Goal: Task Accomplishment & Management: Use online tool/utility

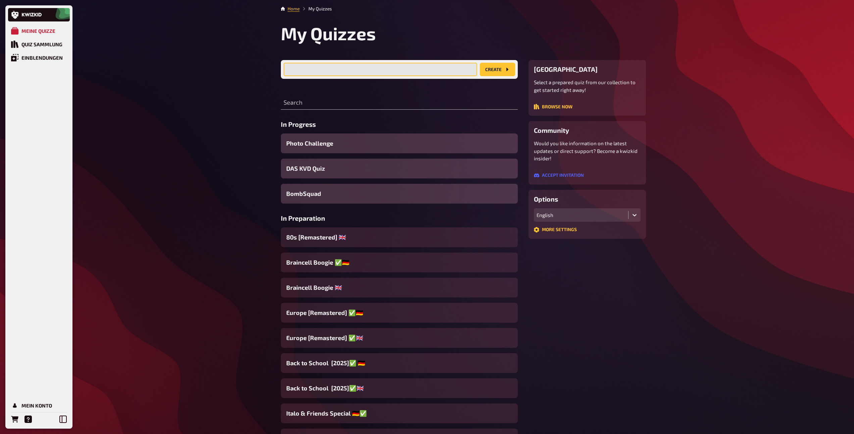
click at [372, 71] on input "text" at bounding box center [381, 69] width 194 height 13
type input "SK Rapid Demo Quiz"
click at [471, 73] on button "create" at bounding box center [497, 69] width 35 height 13
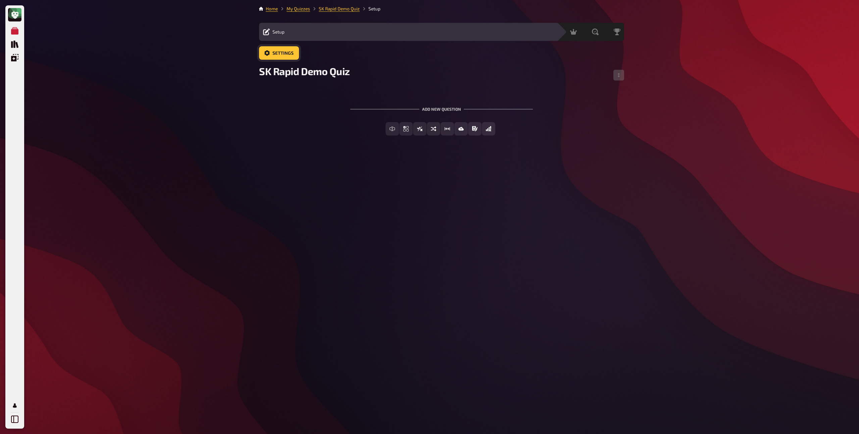
click at [289, 54] on span "Settings" at bounding box center [283, 53] width 21 height 5
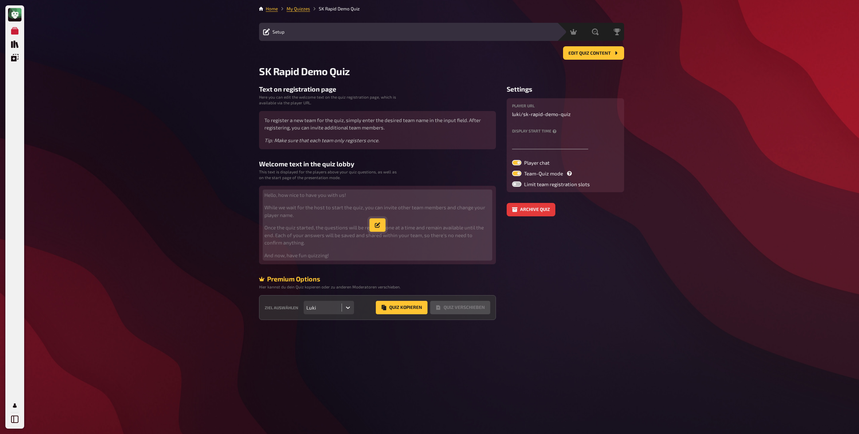
click at [375, 227] on icon "button" at bounding box center [377, 225] width 5 height 5
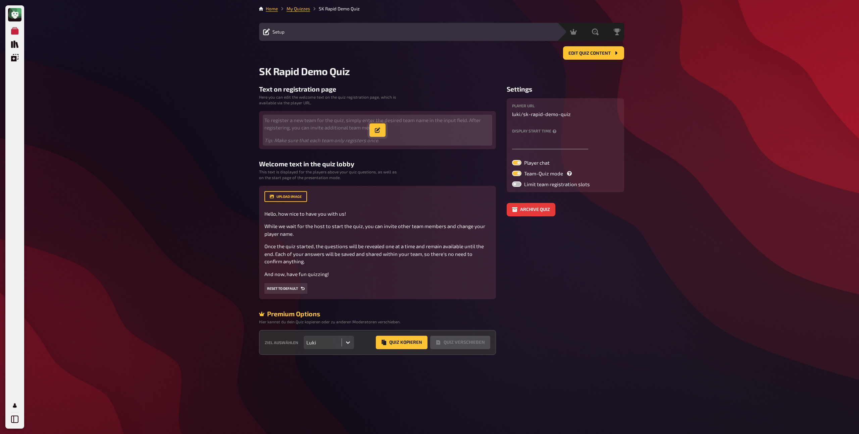
click at [378, 132] on icon "button" at bounding box center [377, 130] width 5 height 5
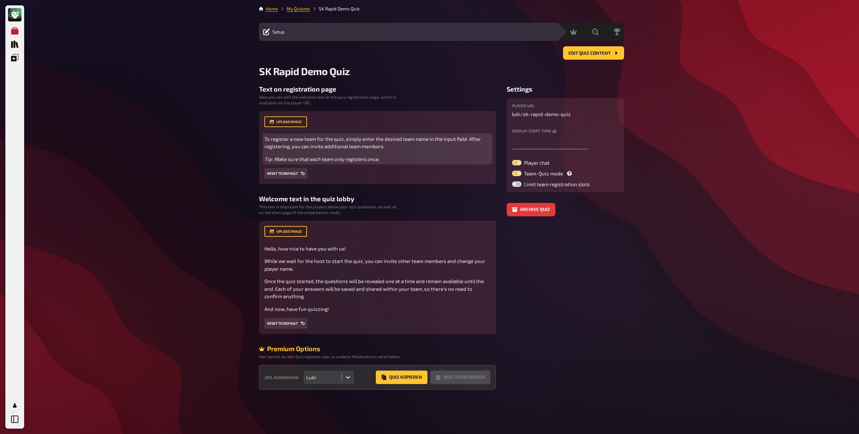
click at [385, 159] on p "Tip: Make sure that each team only registers once." at bounding box center [378, 159] width 226 height 8
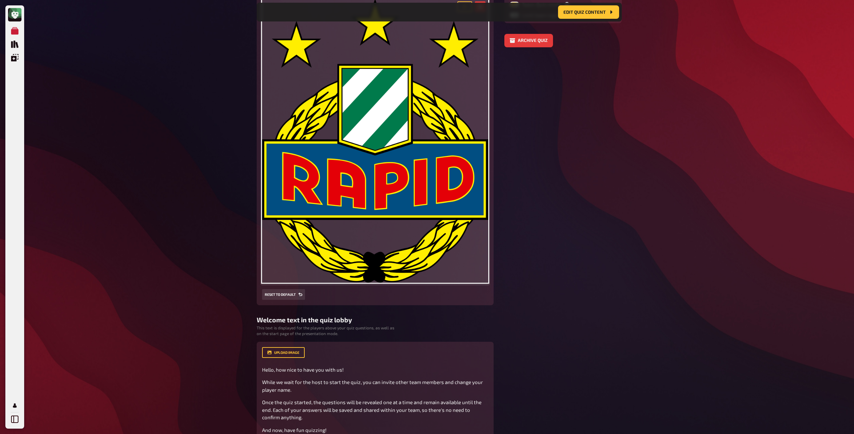
scroll to position [284, 0]
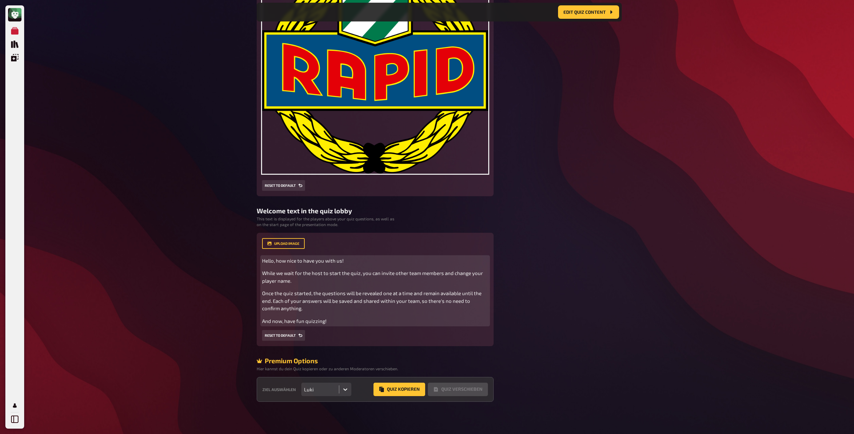
click at [345, 229] on p "And now, have fun quizzing!" at bounding box center [375, 322] width 226 height 8
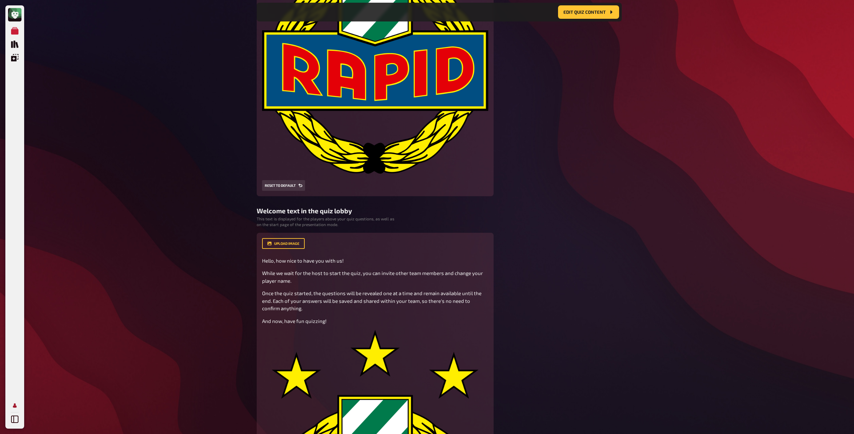
click at [15, 229] on icon "Profile" at bounding box center [15, 406] width 4 height 4
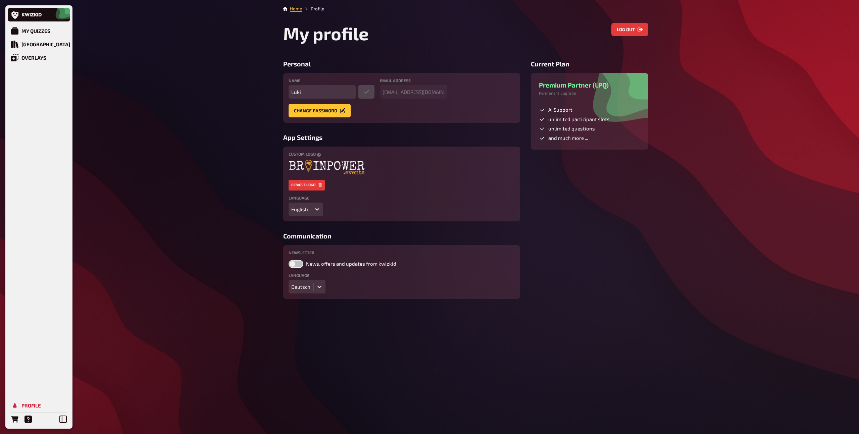
click at [316, 211] on icon at bounding box center [317, 209] width 7 height 7
click at [305, 226] on div "Deutsch" at bounding box center [306, 223] width 35 height 11
click at [43, 29] on div "Meine Quizze" at bounding box center [38, 31] width 34 height 6
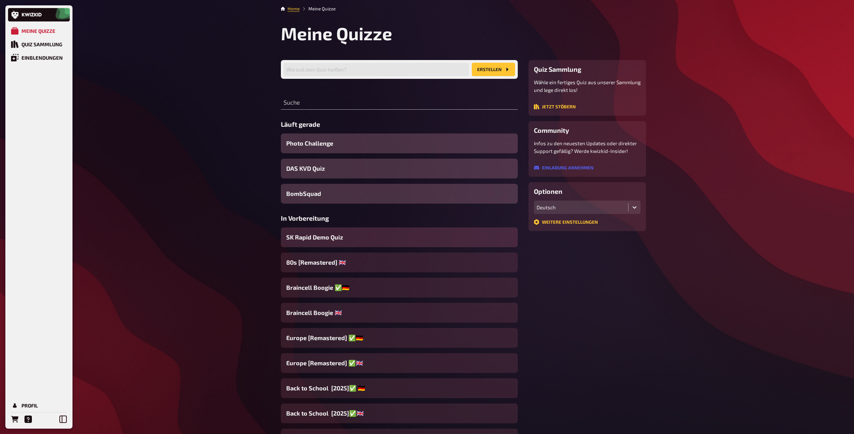
click at [331, 229] on span "SK Rapid Demo Quiz" at bounding box center [314, 237] width 57 height 9
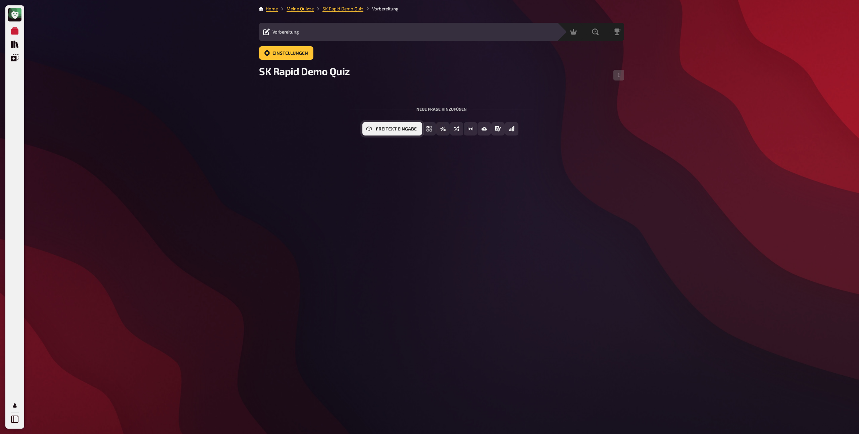
click at [395, 130] on span "Freitext Eingabe" at bounding box center [396, 129] width 41 height 5
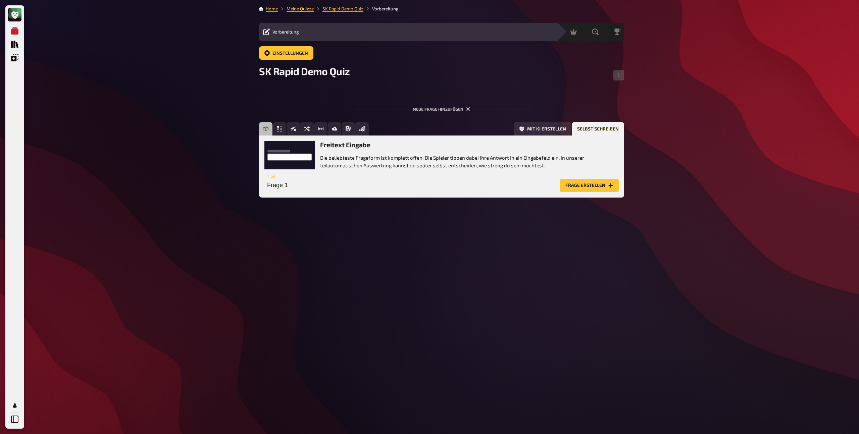
click at [471, 184] on input "Frage 1" at bounding box center [411, 185] width 293 height 13
type input "Gründungsjahr"
click at [471, 186] on button "Frage erstellen" at bounding box center [589, 185] width 59 height 13
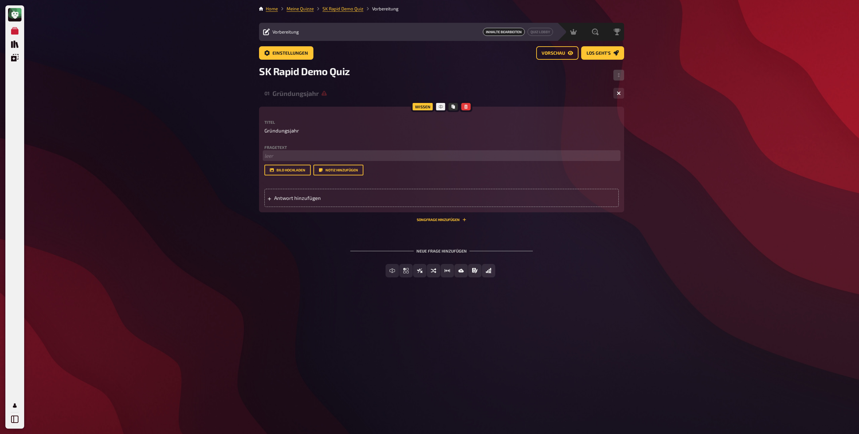
click at [297, 157] on p "﻿ leer" at bounding box center [442, 156] width 355 height 8
click at [301, 196] on span "Antwort hinzufügen" at bounding box center [326, 198] width 104 height 6
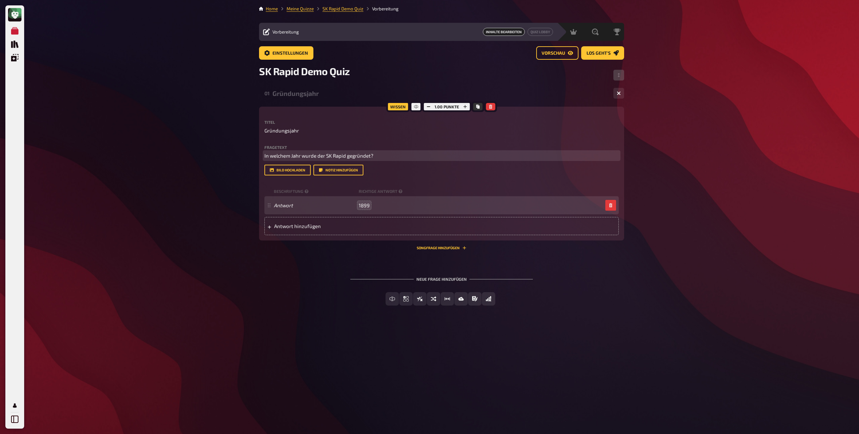
click at [454, 158] on p "In welchem Jahr wurde der SK Rapid gegründet?" at bounding box center [442, 156] width 355 height 8
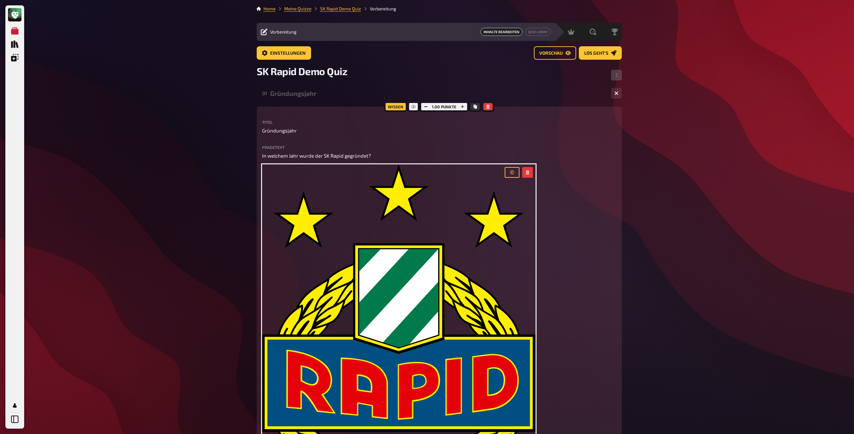
click at [324, 93] on div "Gründungsjahr" at bounding box center [438, 94] width 336 height 8
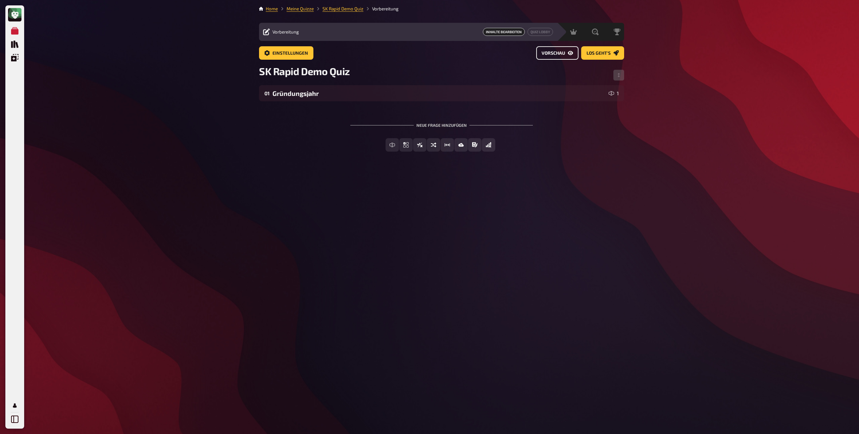
click at [471, 51] on button "Vorschau" at bounding box center [558, 52] width 42 height 13
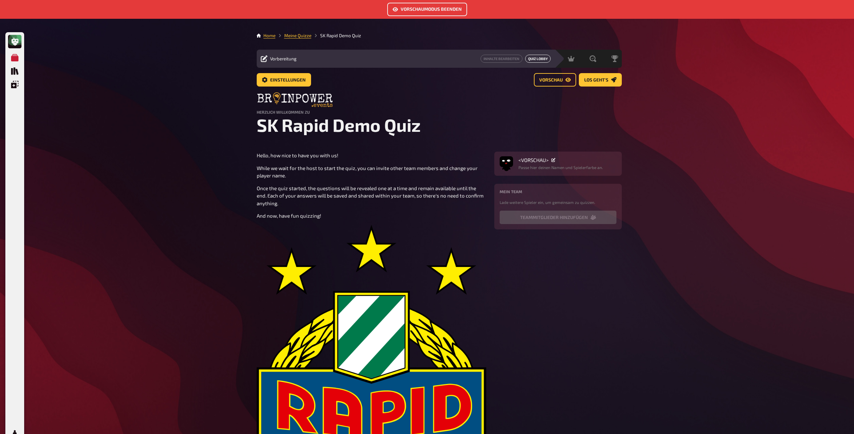
click at [471, 62] on button "Quiz Lobby" at bounding box center [538, 59] width 26 height 8
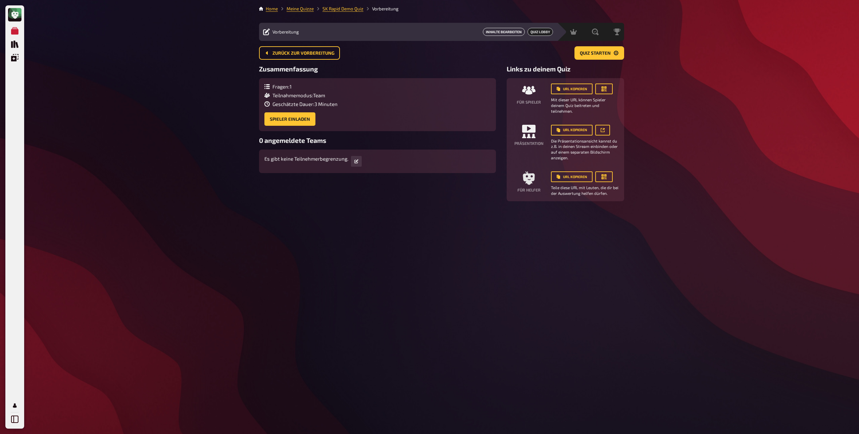
click at [471, 33] on button "Inhalte Bearbeiten" at bounding box center [504, 32] width 42 height 8
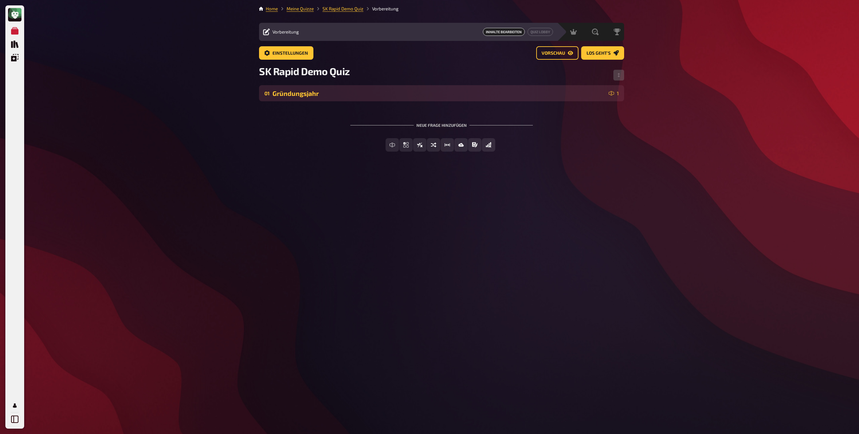
click at [314, 93] on div "Gründungsjahr" at bounding box center [440, 94] width 334 height 8
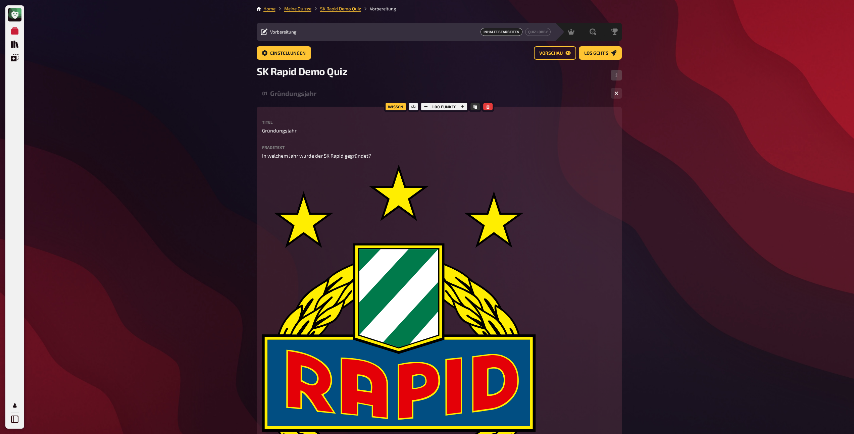
click at [292, 95] on div "Gründungsjahr" at bounding box center [438, 94] width 336 height 8
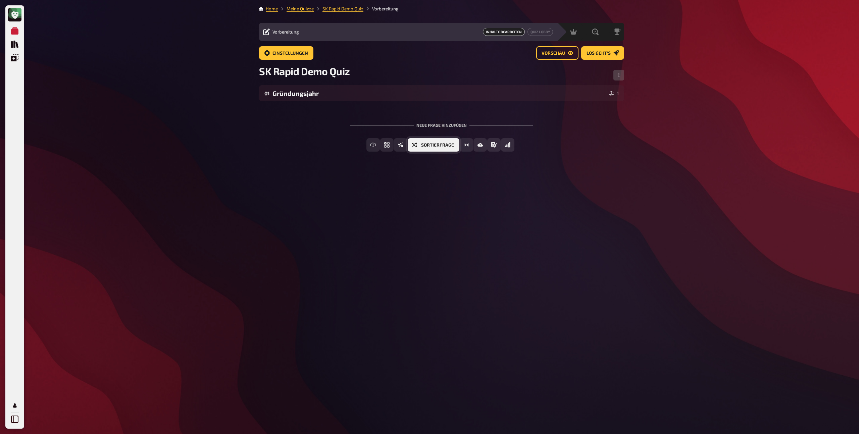
click at [451, 146] on span "Sortierfrage" at bounding box center [437, 145] width 33 height 5
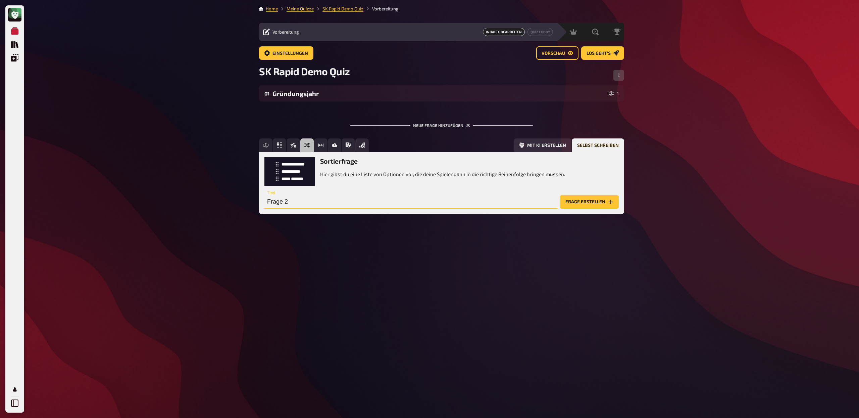
click at [297, 202] on input "Frage 2" at bounding box center [411, 201] width 293 height 13
click at [279, 145] on icon "Einfachauswahl" at bounding box center [279, 144] width 5 height 5
click at [301, 145] on span "Einfachauswahl" at bounding box center [306, 145] width 40 height 5
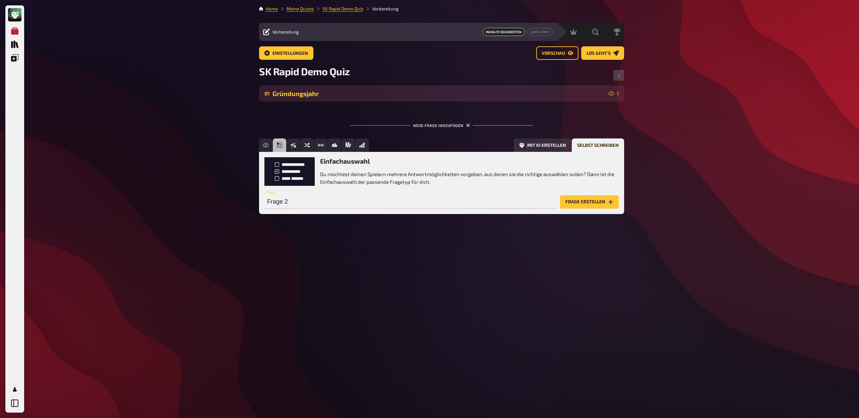
click at [471, 94] on div "Gründungsjahr" at bounding box center [440, 94] width 334 height 8
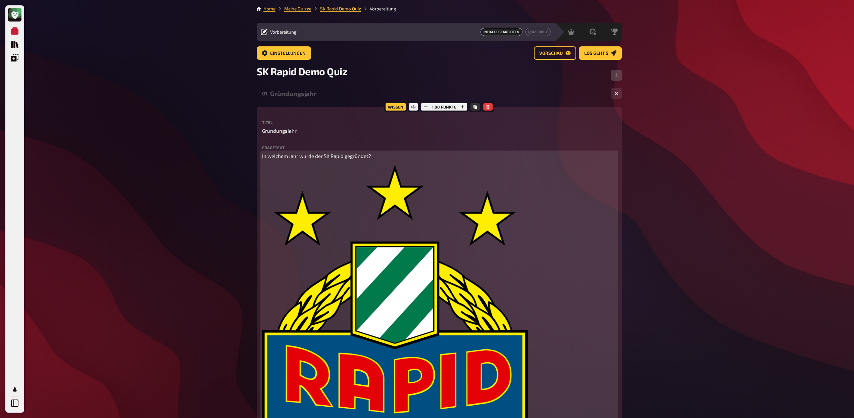
click at [341, 155] on span "In welchem Jahr wurde der SK Rapid gegründet?" at bounding box center [316, 156] width 109 height 6
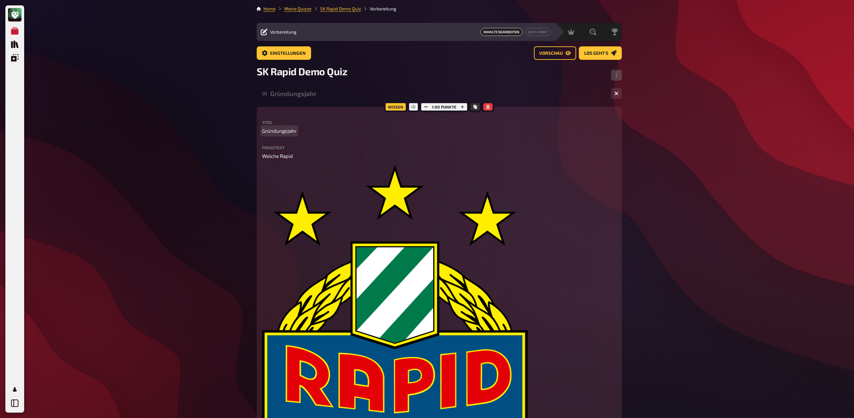
click at [291, 129] on span "Gründungsjahr" at bounding box center [279, 131] width 35 height 8
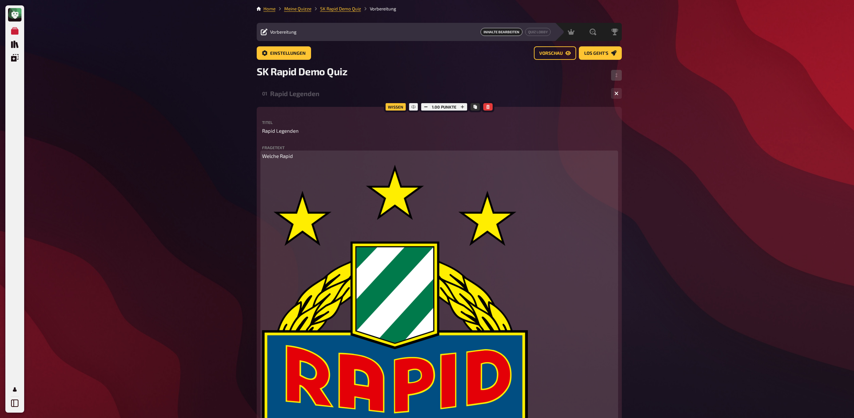
click at [313, 158] on p "Welche Rapid" at bounding box center [439, 156] width 355 height 8
click at [336, 214] on img at bounding box center [395, 332] width 266 height 334
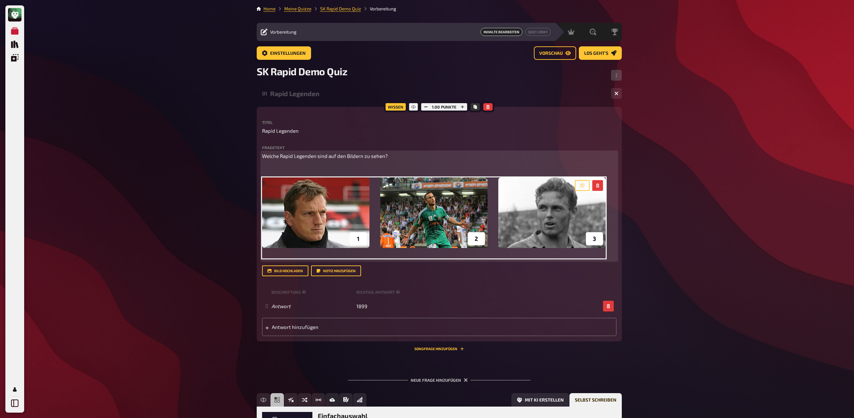
click at [389, 166] on p "﻿" at bounding box center [439, 169] width 355 height 8
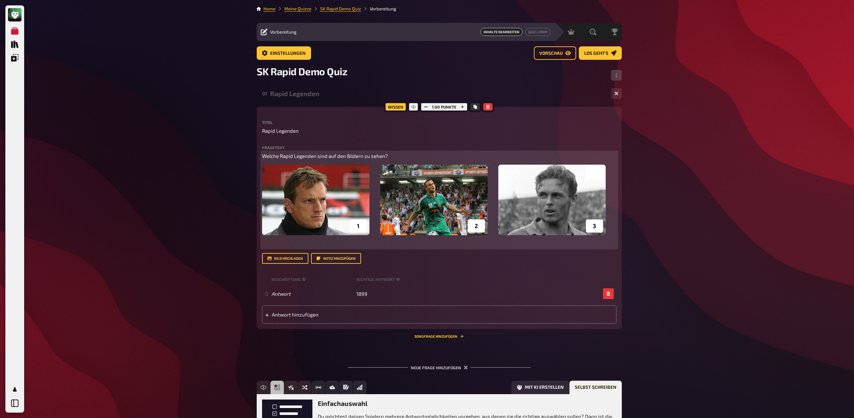
click at [406, 155] on p "Welche Rapid Legenden sind auf den Bildern zu sehen?" at bounding box center [439, 156] width 355 height 8
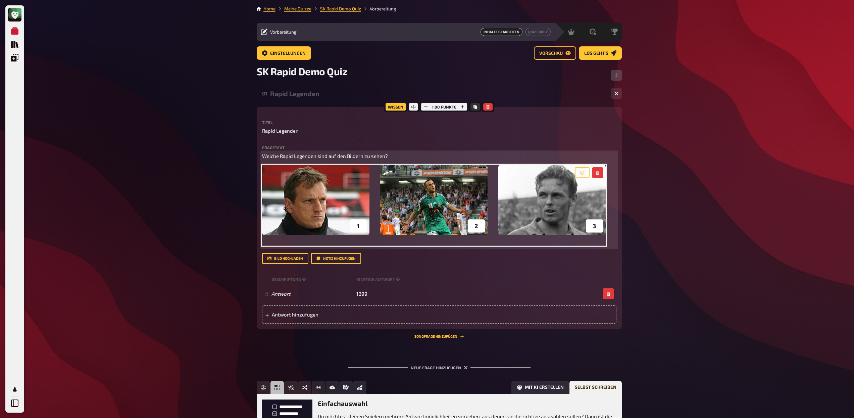
click at [406, 155] on p "Welche Rapid Legenden sind auf den Bildern zu sehen?" at bounding box center [439, 156] width 355 height 8
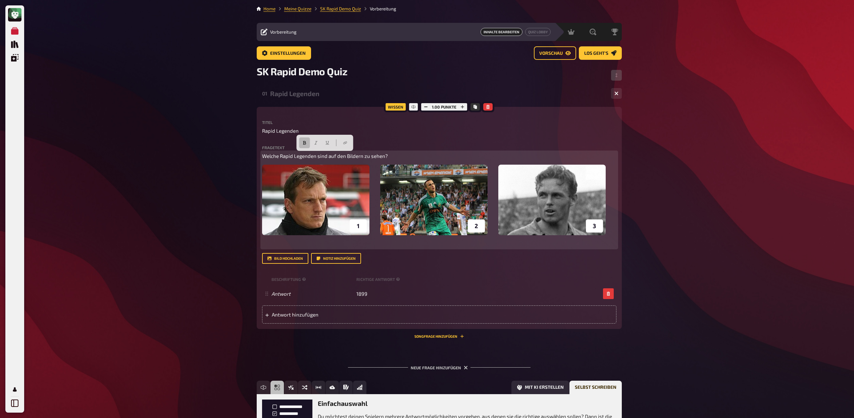
click at [306, 143] on icon "button" at bounding box center [305, 143] width 4 height 4
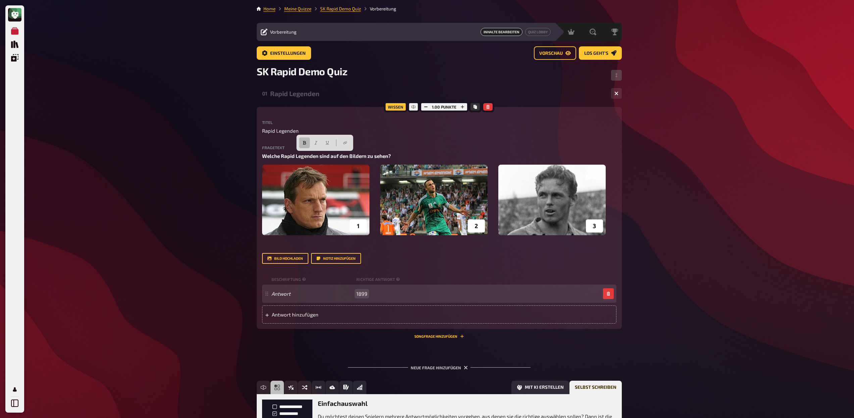
click at [363, 229] on span "1899" at bounding box center [362, 293] width 11 height 6
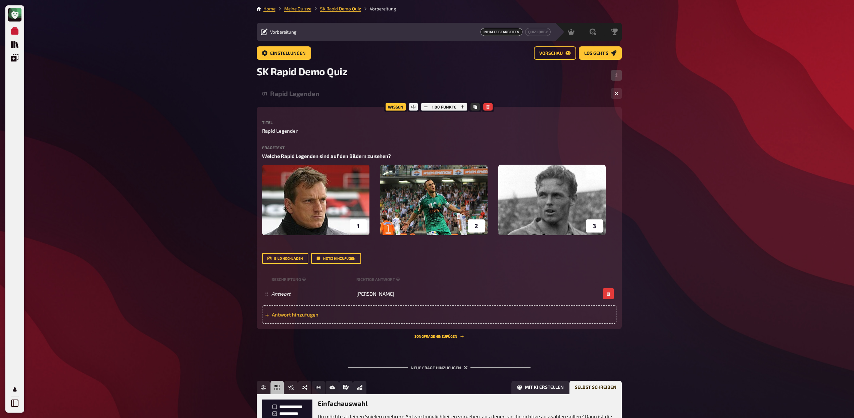
click at [369, 229] on div "Antwort hinzufügen" at bounding box center [439, 314] width 355 height 18
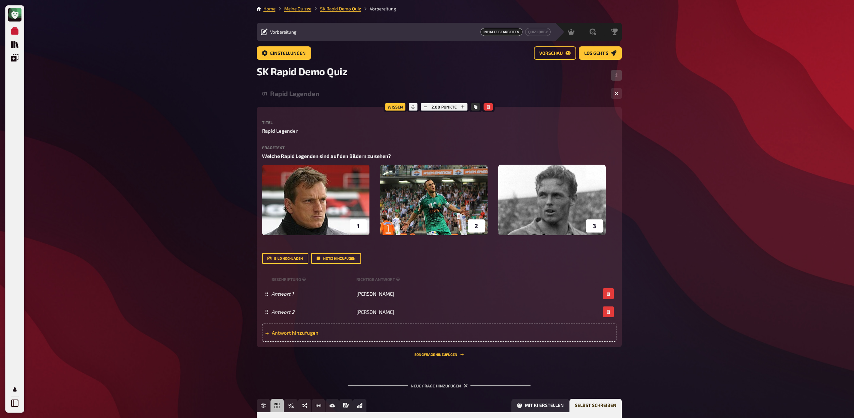
click at [355, 229] on span "Antwort hinzufügen" at bounding box center [324, 332] width 104 height 6
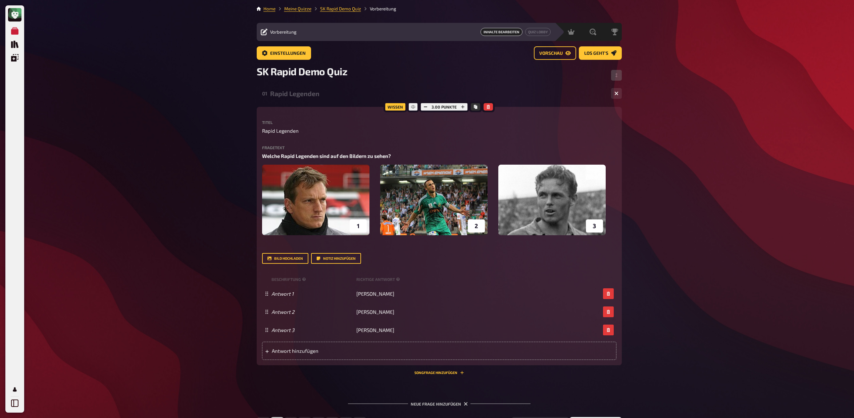
click at [311, 99] on div "01 Rapid Legenden 3" at bounding box center [439, 93] width 365 height 16
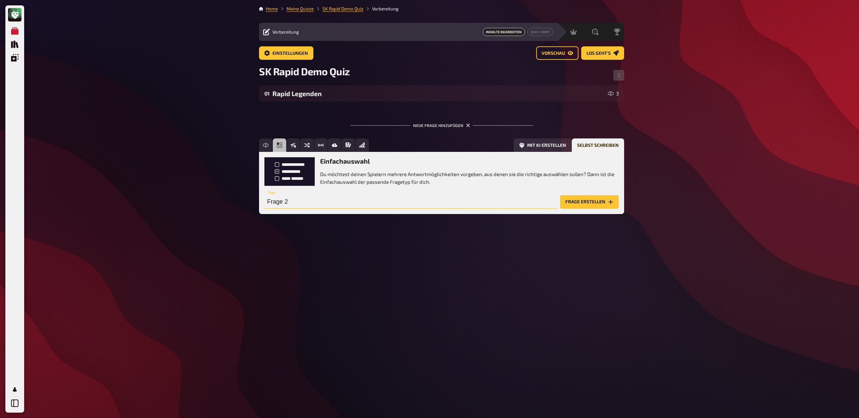
click at [298, 202] on input "Frage 2" at bounding box center [411, 201] width 293 height 13
click at [308, 142] on icon "Sortierfrage" at bounding box center [307, 144] width 5 height 5
click at [289, 201] on input "Frage 2" at bounding box center [411, 201] width 293 height 13
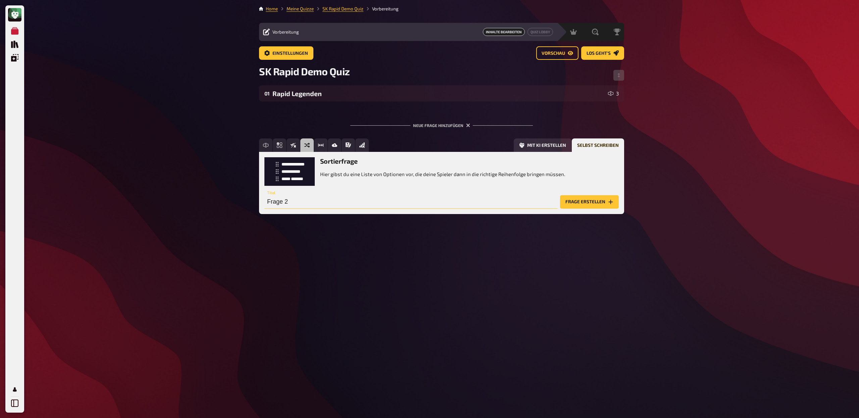
click at [289, 201] on input "Frage 2" at bounding box center [411, 201] width 293 height 13
type input "Rekordspieler"
click at [471, 205] on button "Frage erstellen" at bounding box center [589, 201] width 59 height 13
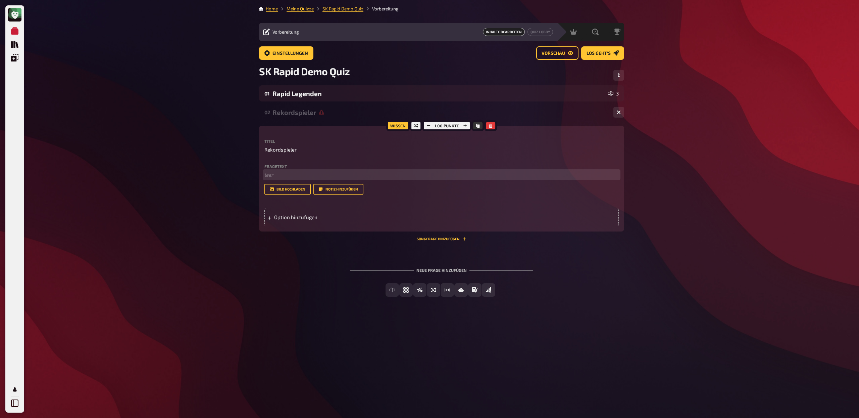
click at [300, 176] on p "﻿ leer" at bounding box center [442, 175] width 355 height 8
click at [298, 219] on div "Option hinzufügen" at bounding box center [442, 217] width 355 height 18
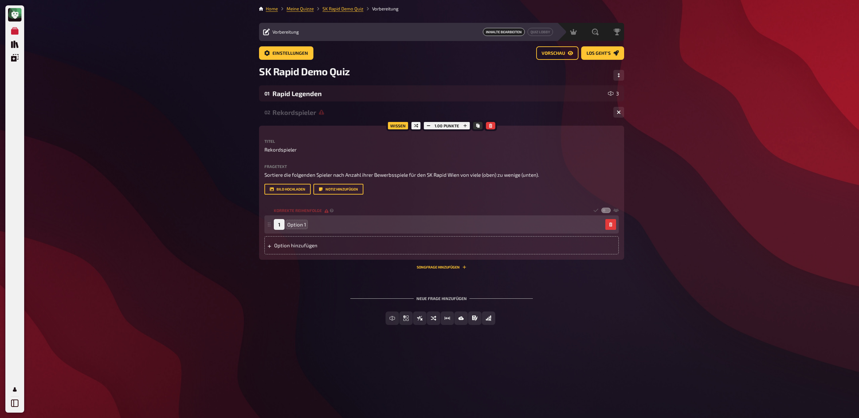
click at [293, 226] on span "Option 1" at bounding box center [296, 224] width 19 height 6
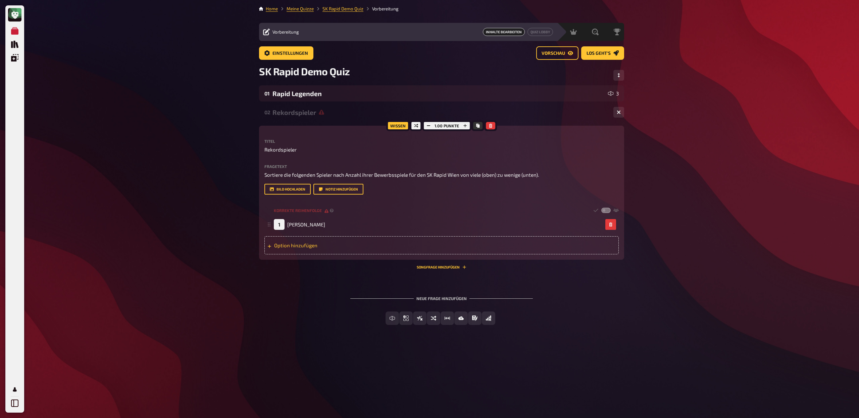
click at [285, 229] on div "Option hinzufügen" at bounding box center [442, 245] width 355 height 18
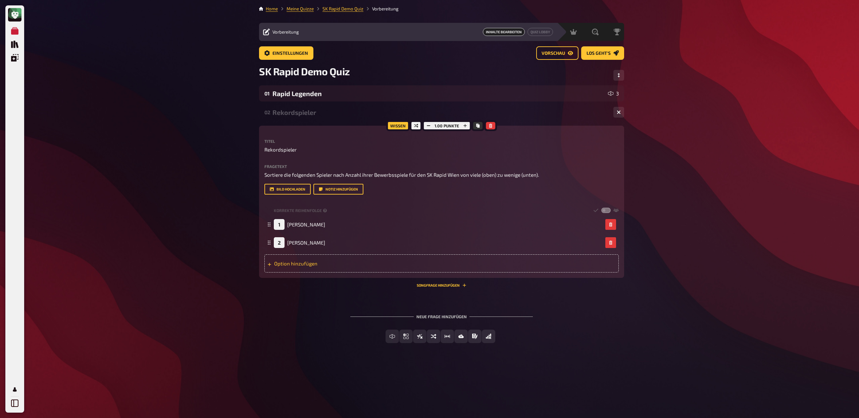
click at [303, 229] on div "Option hinzufügen" at bounding box center [442, 263] width 355 height 18
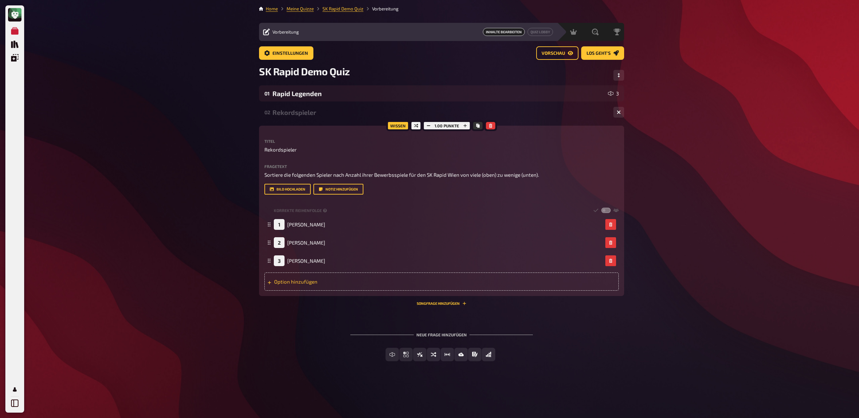
click at [306, 229] on div "Option hinzufügen" at bounding box center [442, 281] width 355 height 18
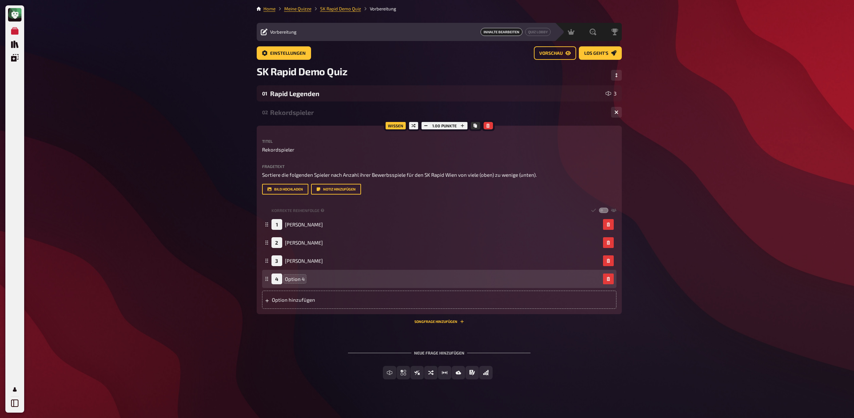
click at [299, 229] on span "Option 4" at bounding box center [295, 279] width 20 height 6
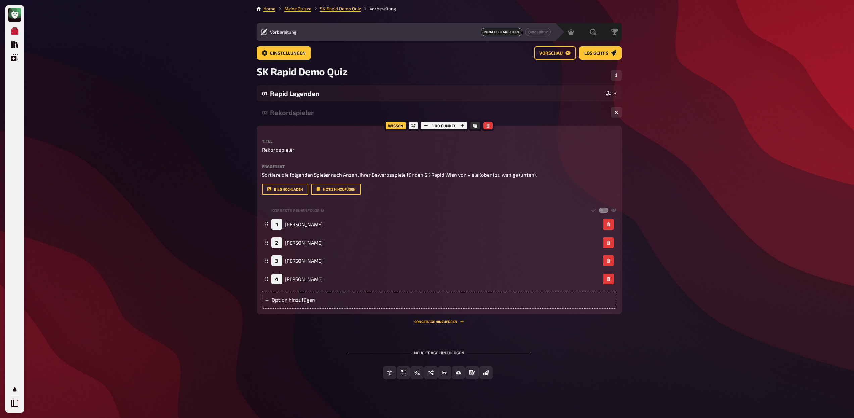
click at [292, 114] on div "Rekordspieler" at bounding box center [438, 112] width 336 height 8
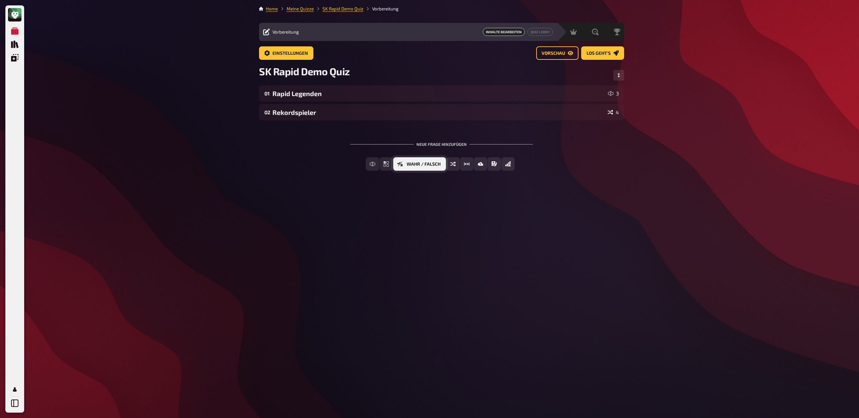
click at [431, 162] on span "Wahr / Falsch" at bounding box center [424, 164] width 34 height 5
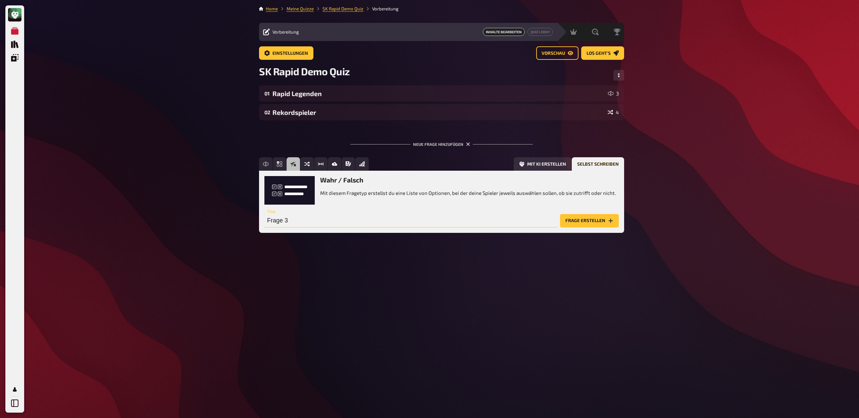
click at [342, 222] on input "Frage 3" at bounding box center [411, 220] width 293 height 13
type input "SK Rapid Mythen"
click at [471, 222] on button "Frage erstellen" at bounding box center [589, 220] width 59 height 13
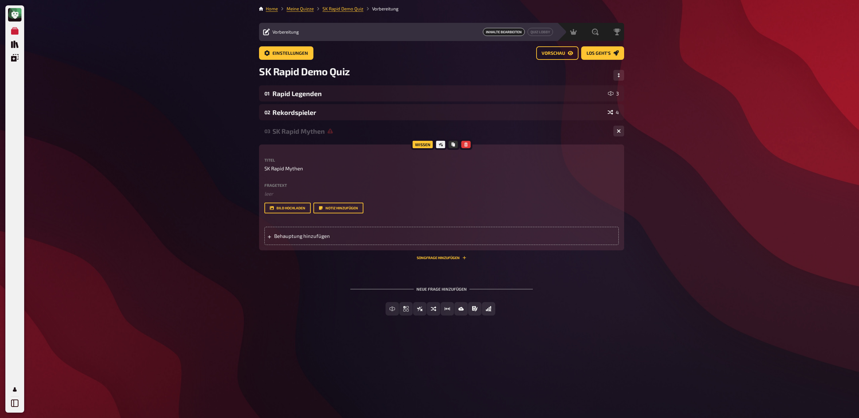
click at [294, 188] on div "Fragetext ﻿ leer Hier hinziehen für Dateiupload" at bounding box center [442, 190] width 355 height 14
click at [288, 193] on p "﻿ leer" at bounding box center [442, 194] width 355 height 8
click at [293, 229] on span "Behauptung hinzufügen" at bounding box center [326, 236] width 104 height 6
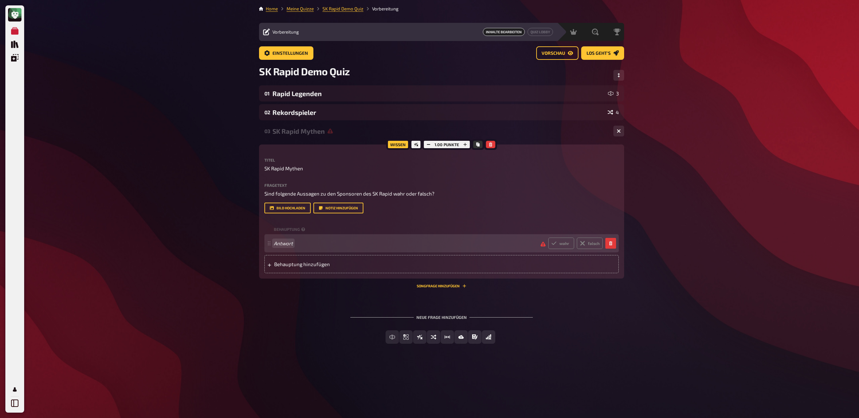
click at [281, 229] on span "Antwort" at bounding box center [405, 243] width 262 height 6
click at [471, 229] on label "wahr" at bounding box center [562, 242] width 26 height 11
click at [471, 229] on input "wahr" at bounding box center [548, 237] width 0 height 0
radio input "true"
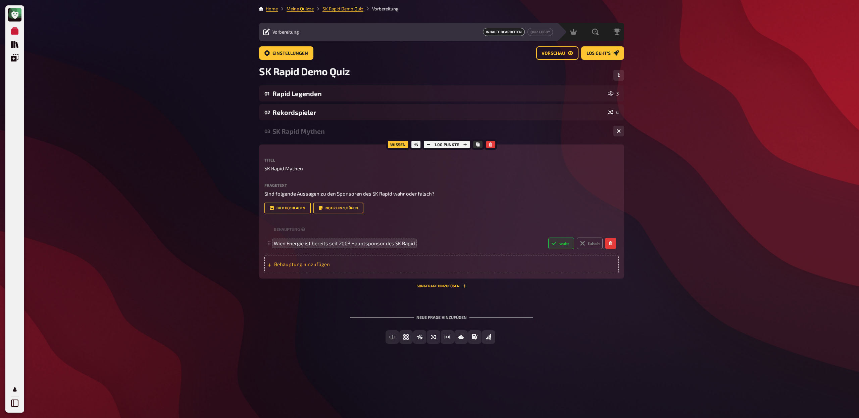
click at [304, 229] on span "Behauptung hinzufügen" at bounding box center [326, 264] width 104 height 6
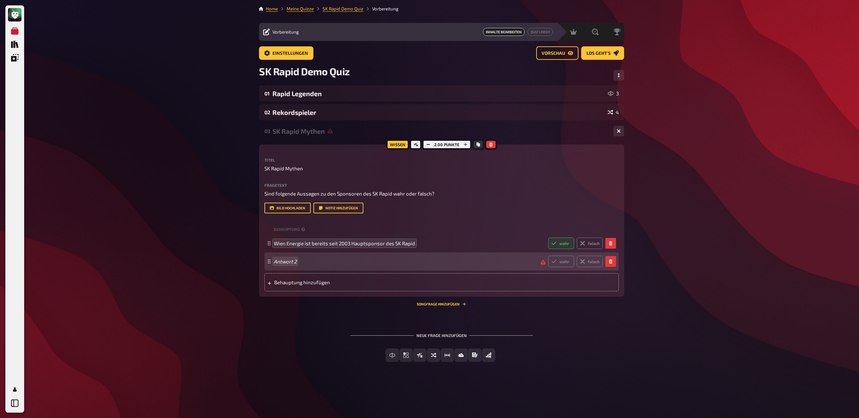
click at [294, 229] on div "Antwort 2 wahr falsch" at bounding box center [438, 260] width 329 height 11
click at [471, 229] on label "falsch" at bounding box center [590, 260] width 26 height 11
click at [471, 229] on input "falsch" at bounding box center [548, 255] width 0 height 0
radio input "true"
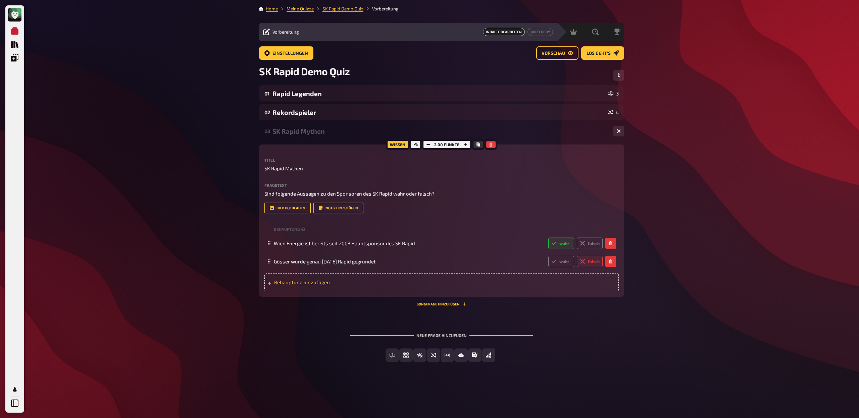
click at [293, 229] on span "Behauptung hinzufügen" at bounding box center [326, 282] width 104 height 6
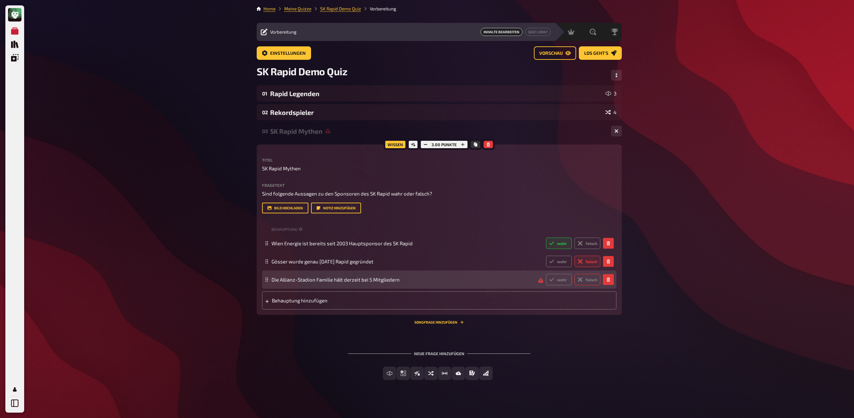
click at [471, 229] on label "falsch" at bounding box center [588, 279] width 26 height 11
click at [471, 229] on input "falsch" at bounding box center [546, 273] width 0 height 0
radio input "true"
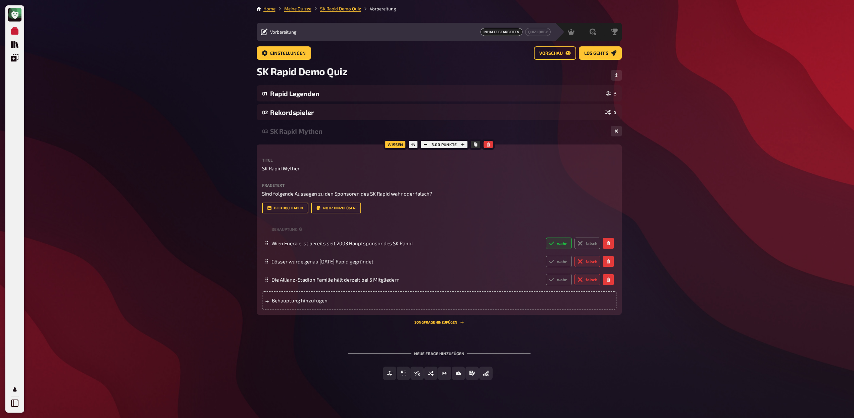
click at [317, 132] on div "SK Rapid Mythen" at bounding box center [438, 131] width 336 height 8
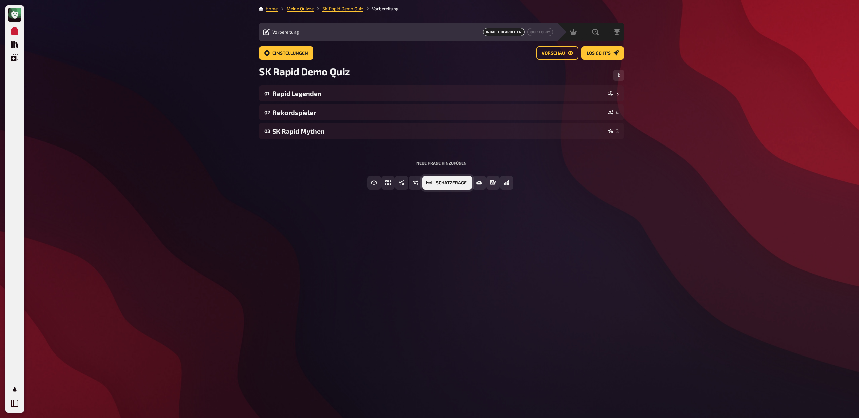
click at [449, 183] on span "Schätzfrage" at bounding box center [451, 183] width 31 height 5
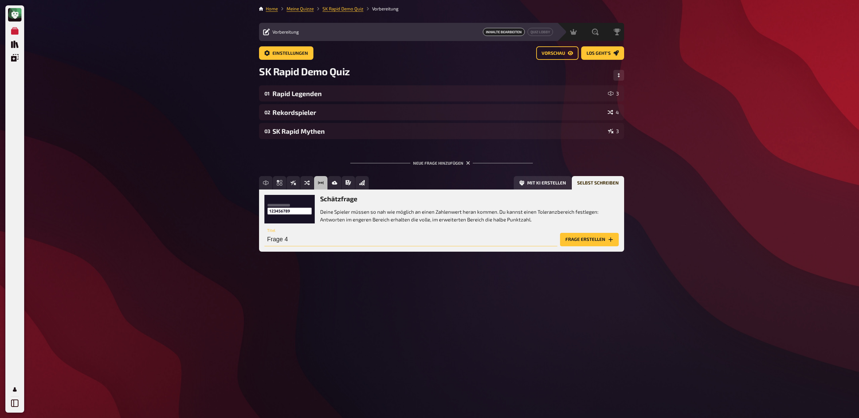
click at [298, 229] on input "Frage 4" at bounding box center [411, 239] width 293 height 13
type input "Goaleador"
click at [471, 229] on button "Frage erstellen" at bounding box center [589, 239] width 59 height 13
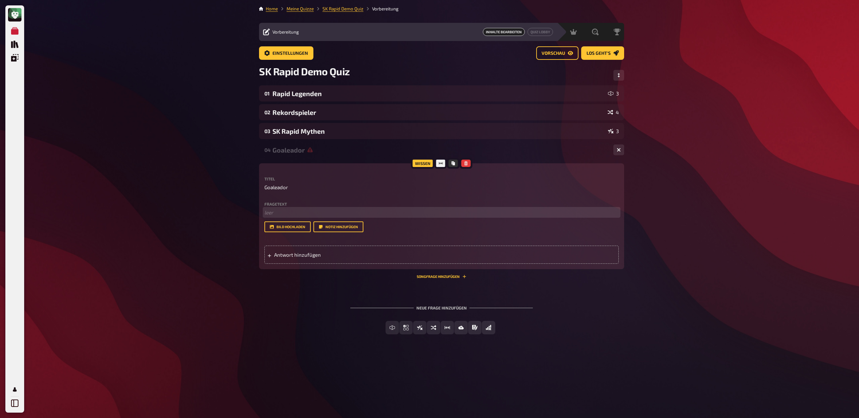
click at [314, 212] on p "﻿ leer" at bounding box center [442, 212] width 355 height 8
click at [307, 229] on span "Antwort hinzufügen" at bounding box center [326, 254] width 104 height 6
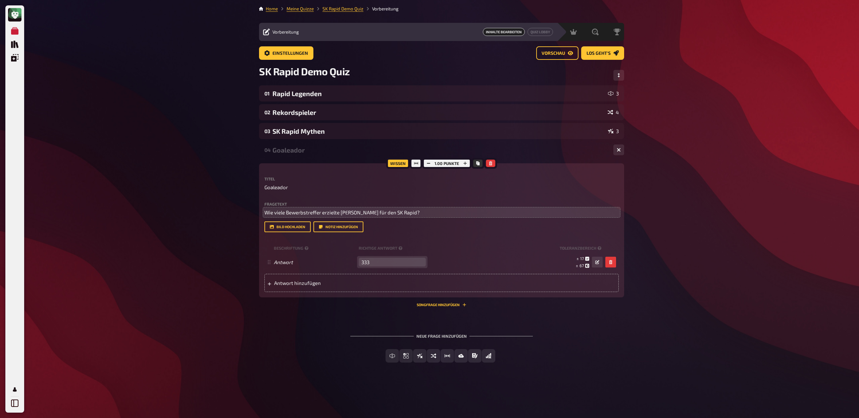
type input "333"
click at [423, 213] on p "Wie viele Bewerbstreffer erzielte Hans Krankl für den SK Rapid?" at bounding box center [442, 212] width 355 height 8
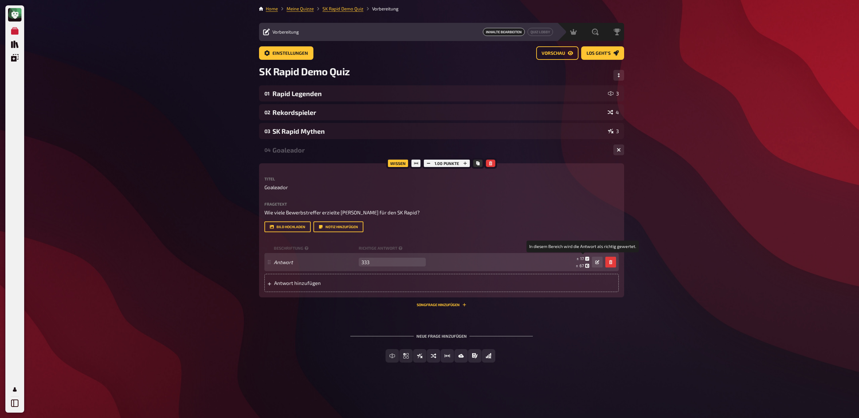
click at [471, 229] on span "17" at bounding box center [582, 258] width 4 height 5
click at [471, 229] on button "button" at bounding box center [597, 262] width 11 height 11
click at [471, 229] on span "17" at bounding box center [582, 258] width 4 height 6
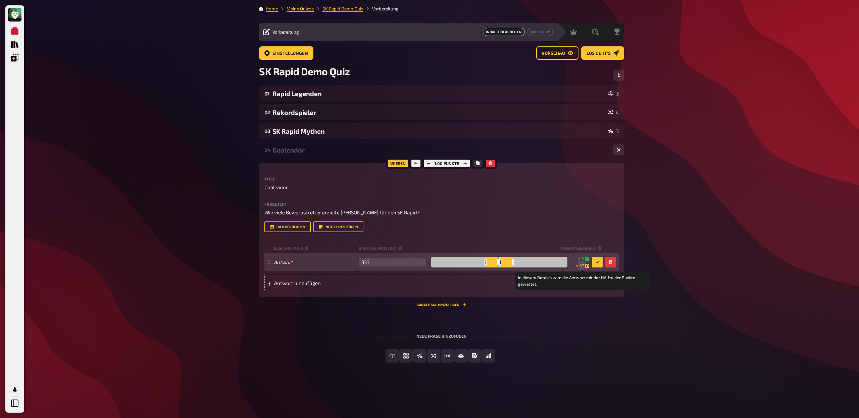
click at [471, 229] on span "67" at bounding box center [582, 266] width 4 height 6
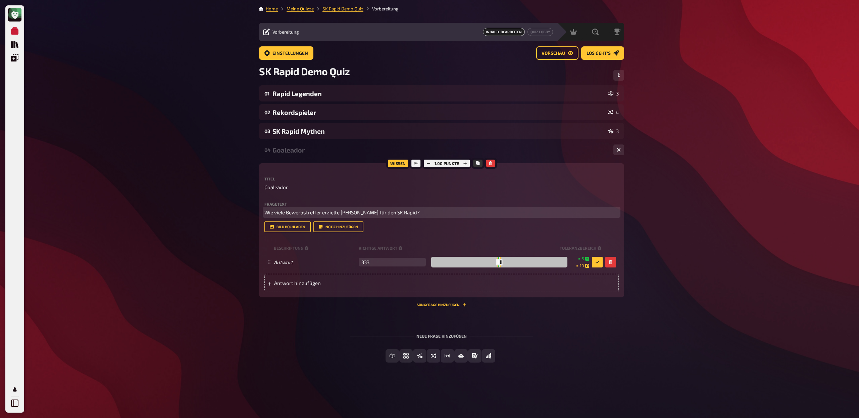
click at [432, 210] on p "Wie viele Bewerbstreffer erzielte Hans Krankl für den SK Rapid?" at bounding box center [442, 212] width 355 height 8
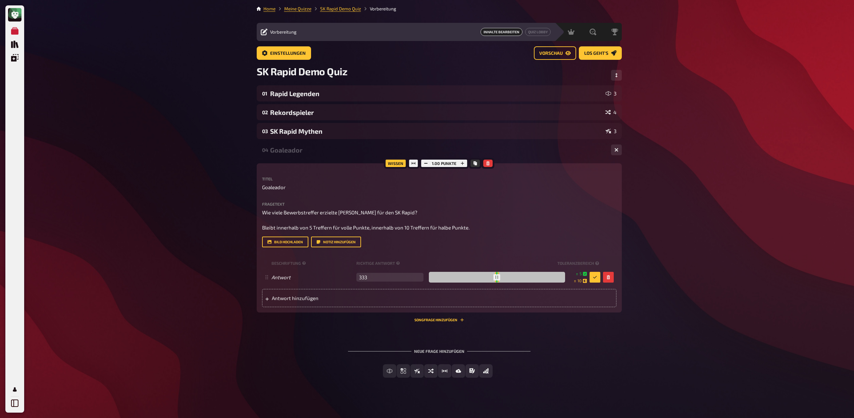
click at [288, 155] on div "04 Goaleador 1" at bounding box center [439, 150] width 365 height 16
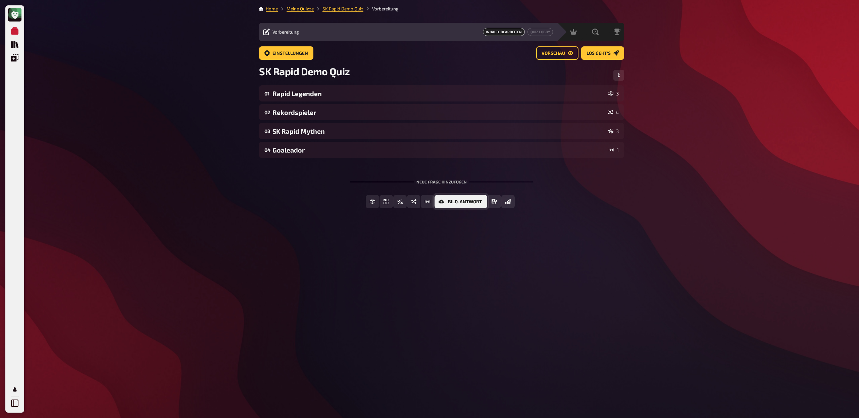
click at [453, 201] on span "Bild-Antwort" at bounding box center [465, 201] width 34 height 5
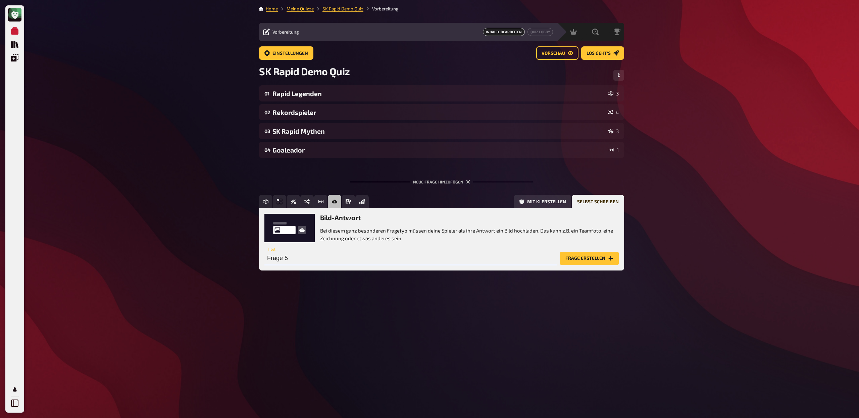
click at [309, 229] on input "Frage 5" at bounding box center [411, 257] width 293 height 13
type input "Rapid Wien Foto Round"
click at [471, 229] on button "Frage erstellen" at bounding box center [589, 257] width 59 height 13
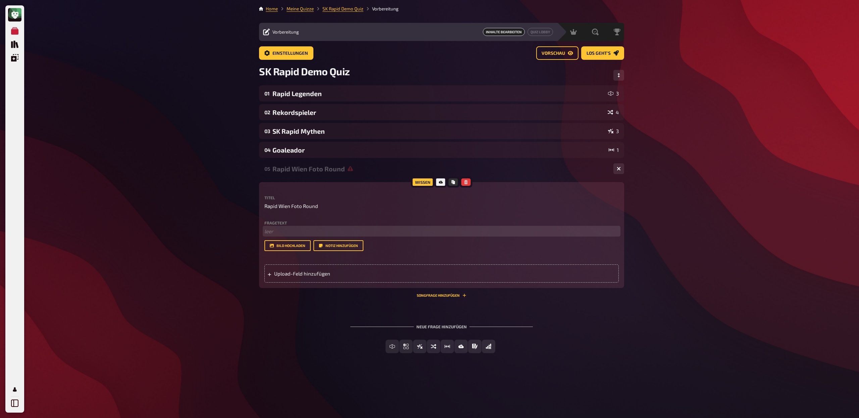
click at [295, 229] on p "﻿ leer" at bounding box center [442, 231] width 355 height 8
click at [304, 229] on span "Zeige uns deinen Torjubel, wenn der SK Rapid ein Tor erzielt und lade ein Bild …" at bounding box center [358, 231] width 187 height 6
click at [471, 229] on p "Zeige uns deinen besten Torjubel, wenn der SK Rapid ein Tor erzielt und lade ei…" at bounding box center [442, 231] width 355 height 8
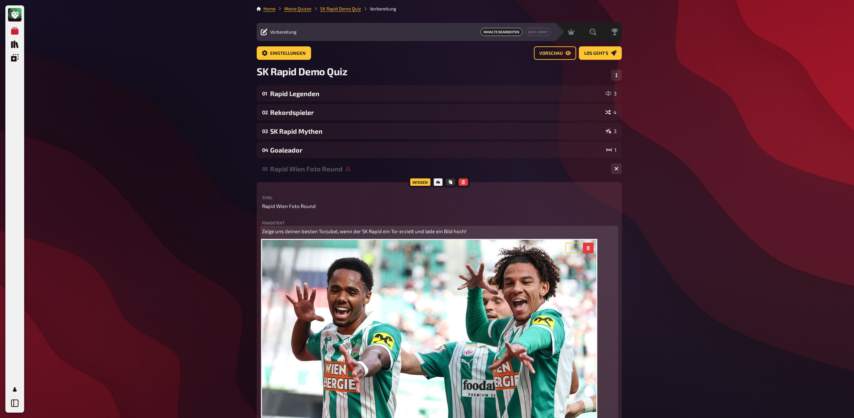
click at [416, 229] on img at bounding box center [429, 334] width 334 height 188
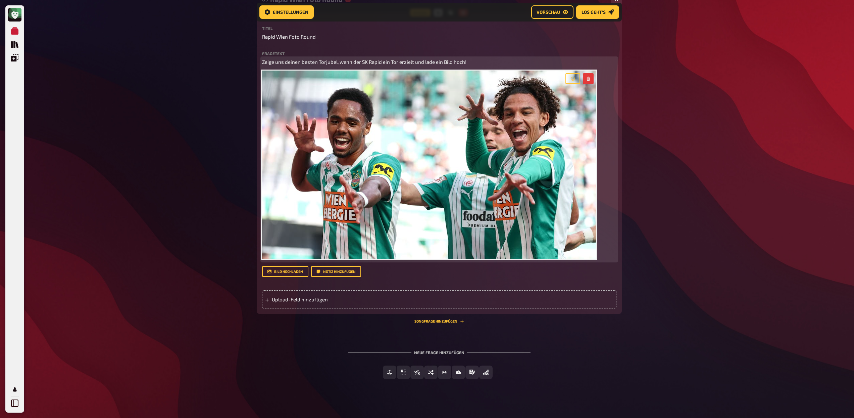
scroll to position [179, 0]
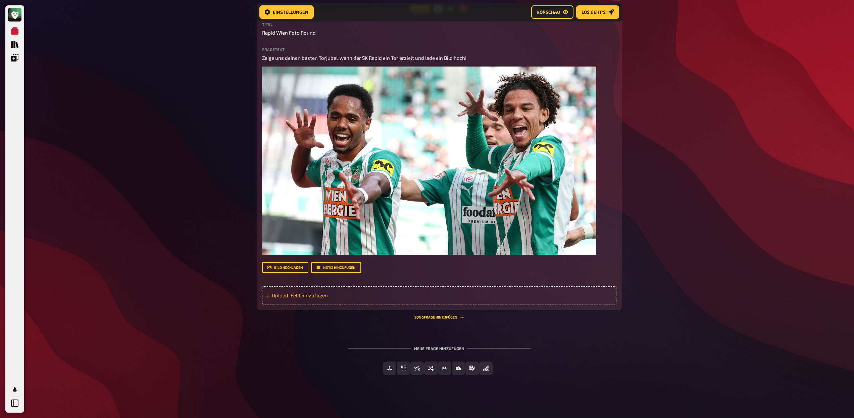
click at [317, 229] on span "Upload-Feld hinzufügen" at bounding box center [324, 295] width 104 height 6
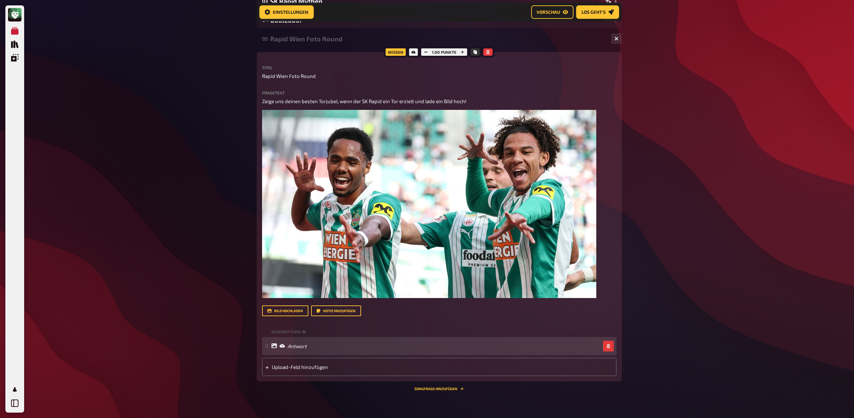
scroll to position [0, 0]
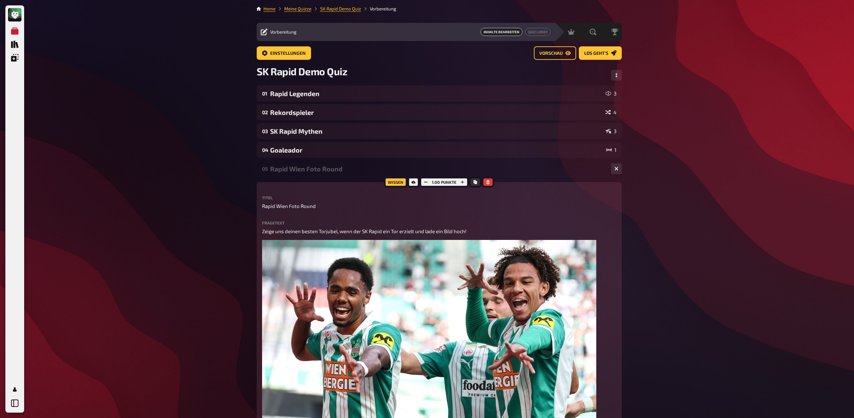
click at [320, 170] on div "Rapid Wien Foto Round" at bounding box center [438, 169] width 336 height 8
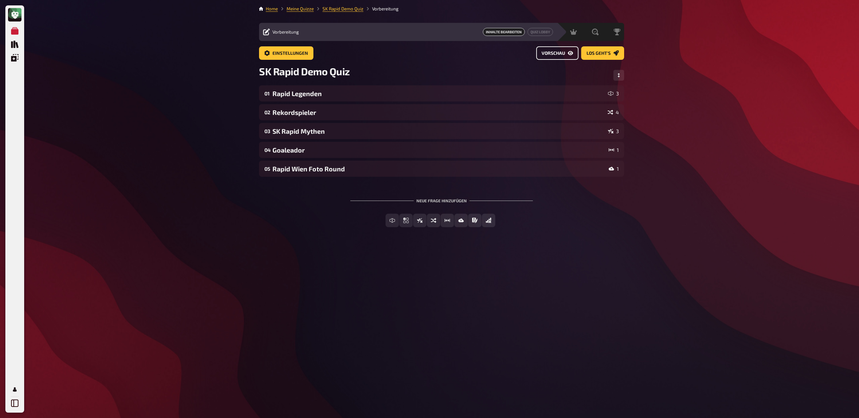
click at [471, 52] on span "Vorschau" at bounding box center [554, 53] width 24 height 5
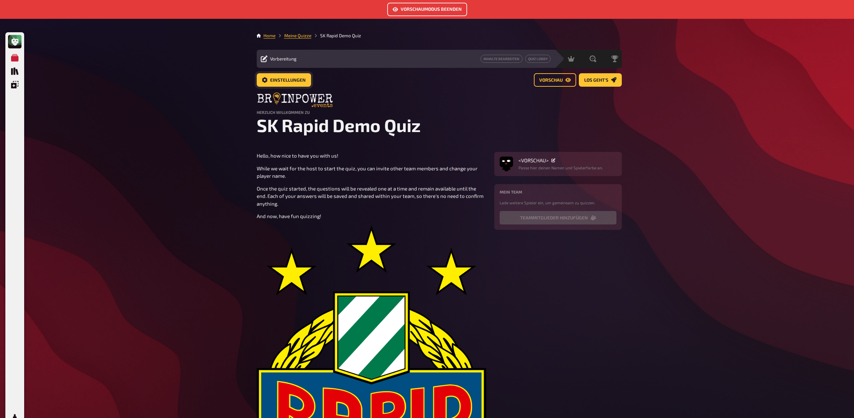
click at [290, 79] on span "Einstellungen" at bounding box center [288, 80] width 36 height 5
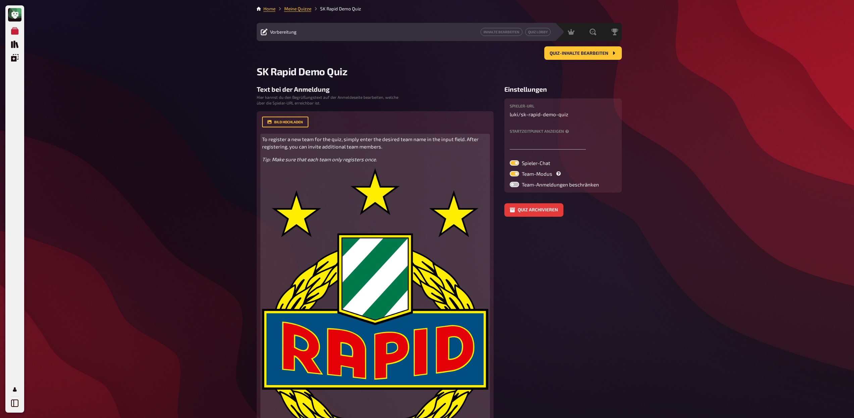
click at [316, 155] on div "To register a new team for the quiz, simply enter the desired team name in the …" at bounding box center [375, 294] width 226 height 318
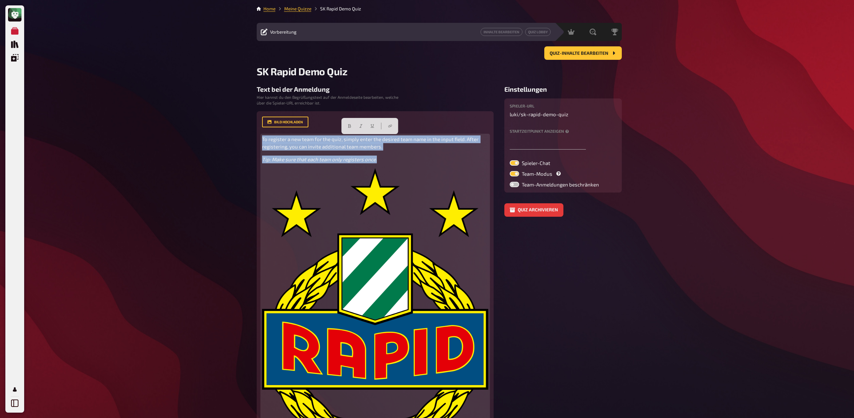
drag, startPoint x: 402, startPoint y: 158, endPoint x: 267, endPoint y: 133, distance: 136.7
click at [267, 133] on div "Bild hochladen To register a new team for the quiz, simply enter the desired te…" at bounding box center [375, 293] width 226 height 353
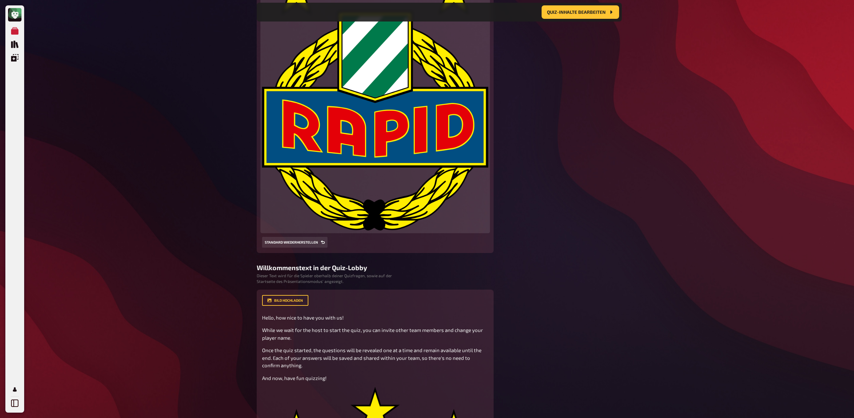
scroll to position [228, 0]
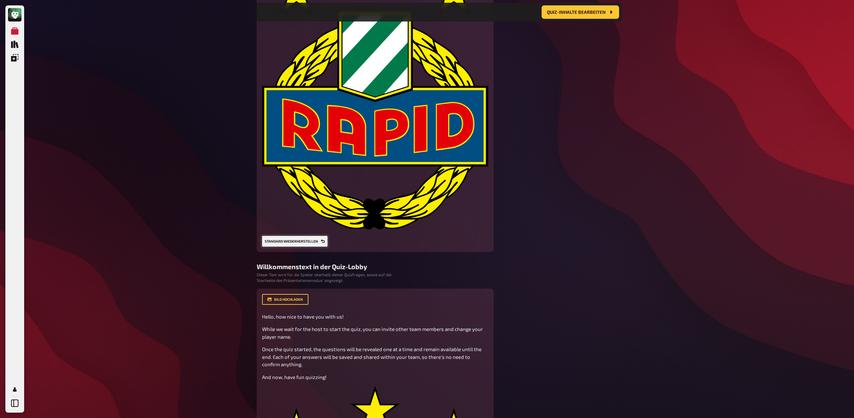
click at [298, 229] on button "Standard wiederherstellen" at bounding box center [294, 241] width 65 height 11
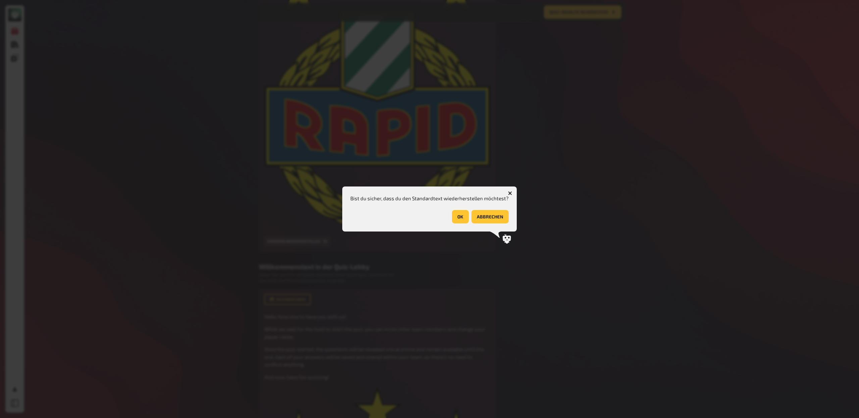
click at [462, 217] on button "OK" at bounding box center [460, 216] width 17 height 13
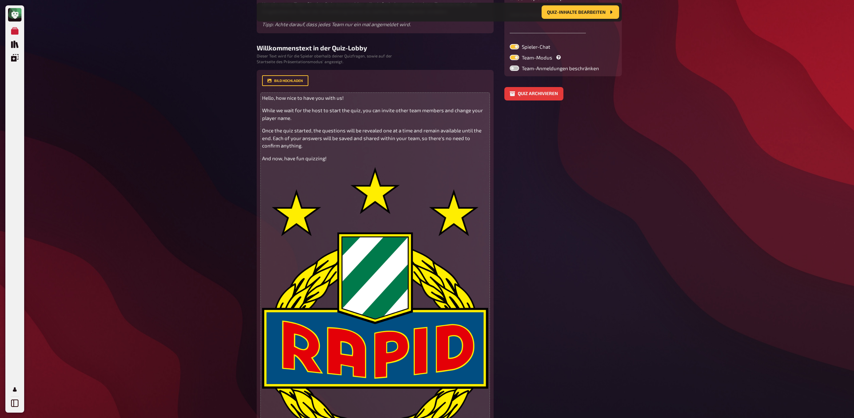
scroll to position [117, 0]
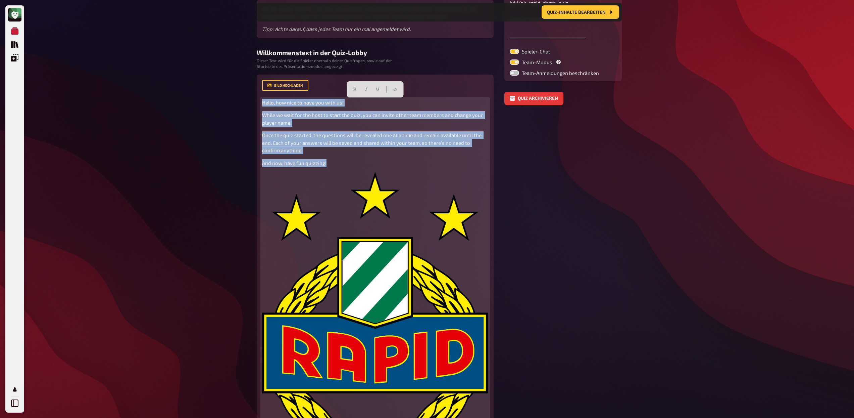
drag, startPoint x: 330, startPoint y: 163, endPoint x: 249, endPoint y: 100, distance: 102.4
click at [249, 100] on div "Meine Quizze Quiz Sammlung Einblendungen Profil Home Meine Quizze SK Rapid Demo…" at bounding box center [427, 224] width 854 height 683
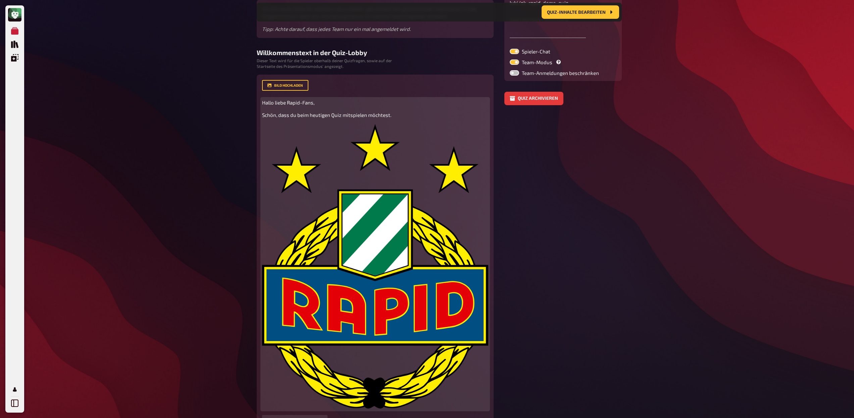
scroll to position [218, 0]
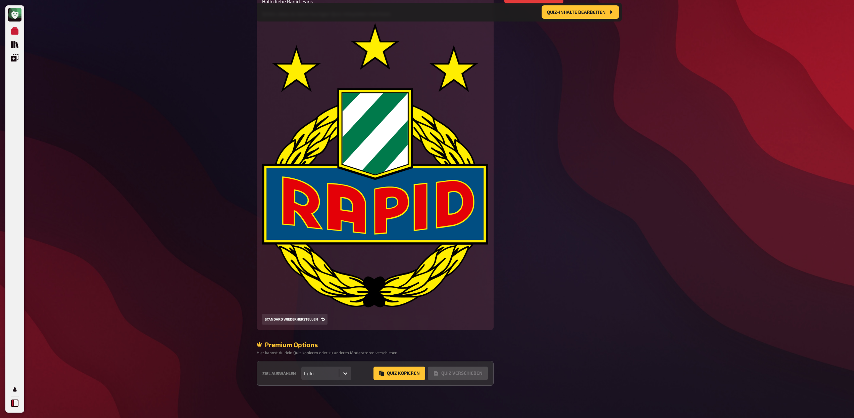
click at [16, 229] on icon at bounding box center [14, 402] width 7 height 7
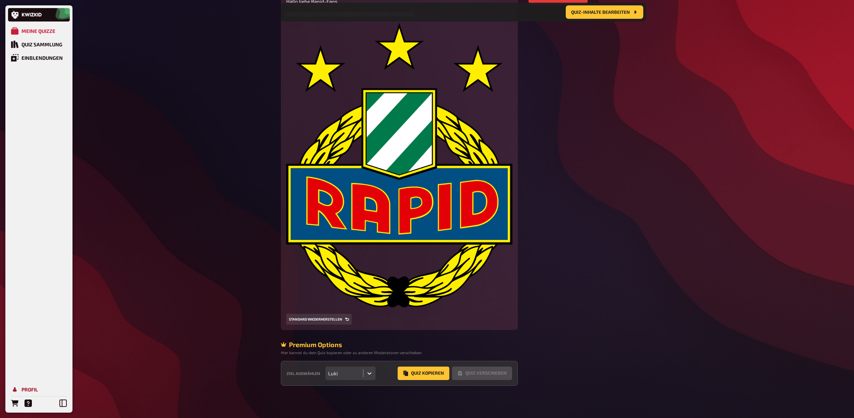
click at [24, 229] on div "Profil" at bounding box center [29, 389] width 16 height 6
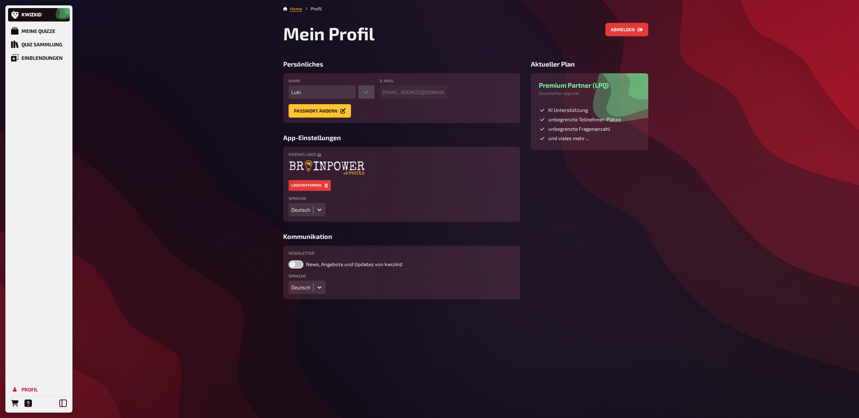
click at [374, 217] on div "Eigenes Logo Logo entfernen Sprache Deutsch" at bounding box center [401, 184] width 237 height 75
click at [50, 30] on div "Meine Quizze" at bounding box center [38, 31] width 34 height 6
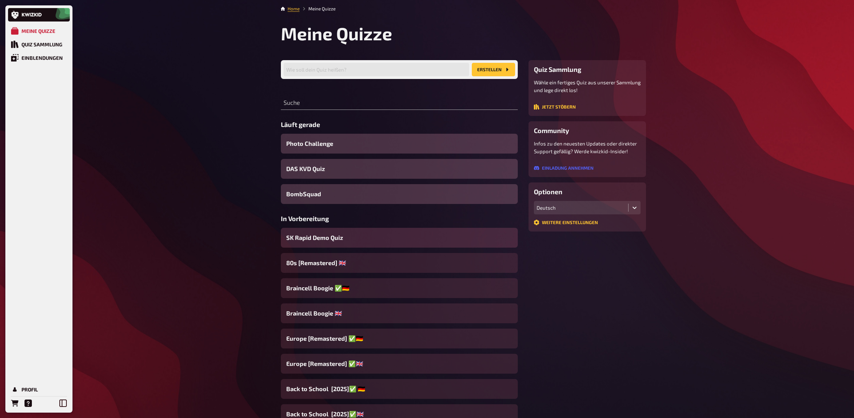
click at [328, 229] on span "SK Rapid Demo Quiz" at bounding box center [314, 237] width 57 height 9
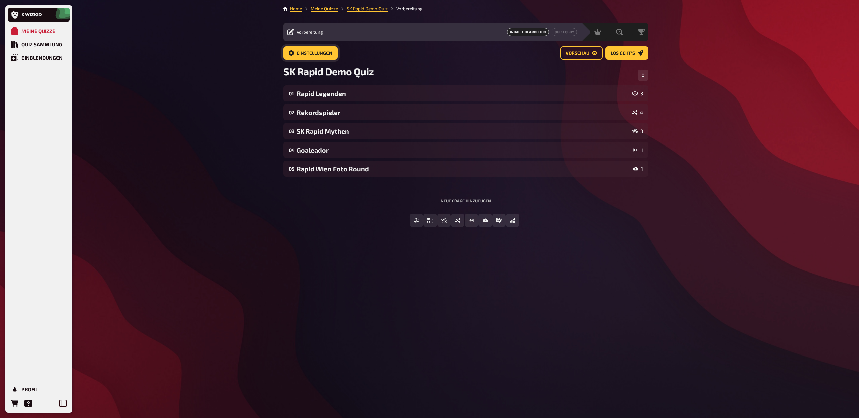
click at [317, 51] on span "Einstellungen" at bounding box center [315, 53] width 36 height 5
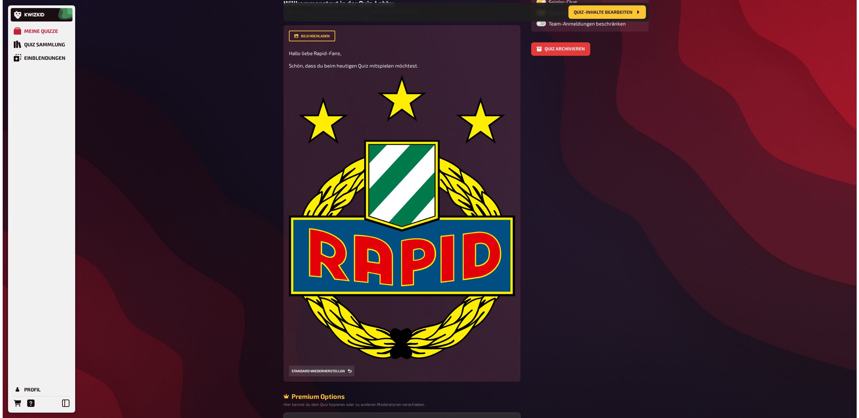
scroll to position [167, 0]
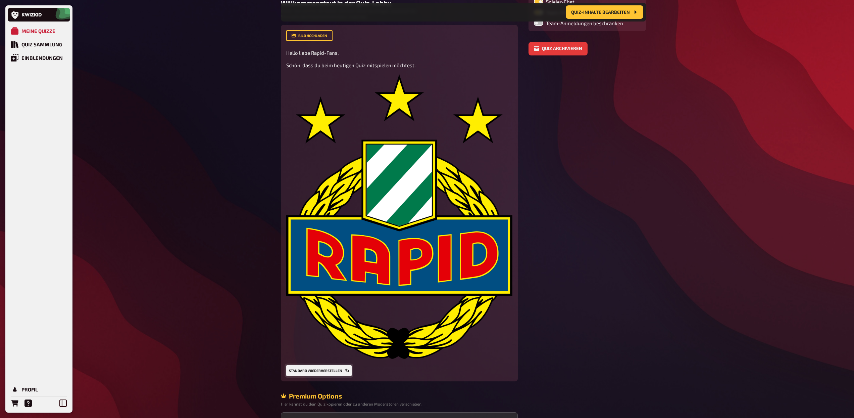
click at [323, 229] on button "Standard wiederherstellen" at bounding box center [318, 370] width 65 height 11
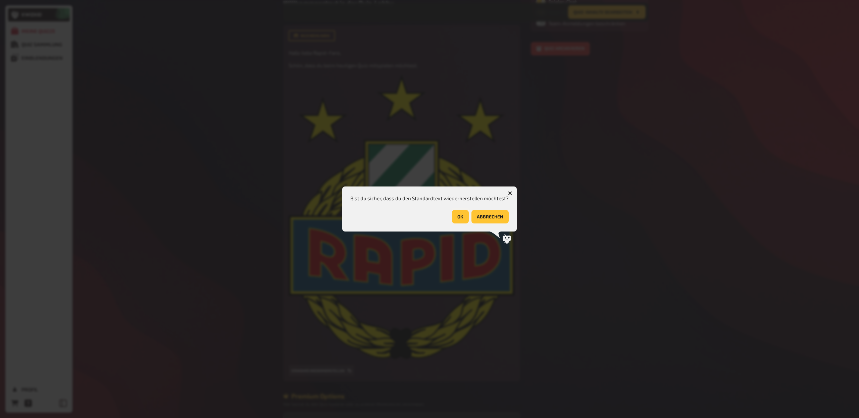
click at [458, 217] on button "OK" at bounding box center [460, 216] width 17 height 13
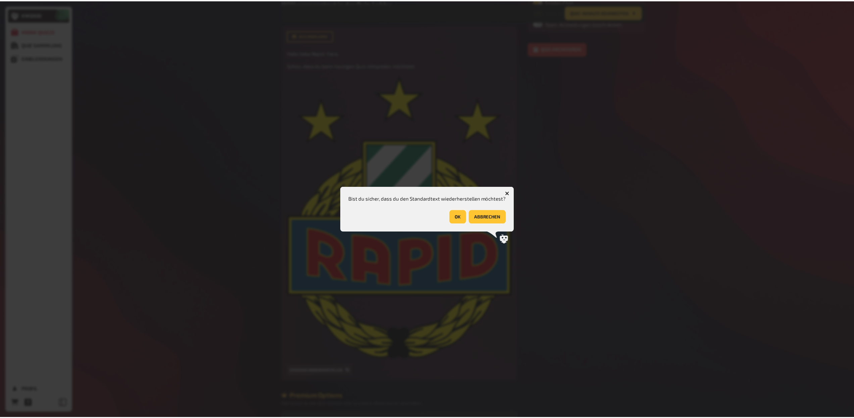
scroll to position [0, 0]
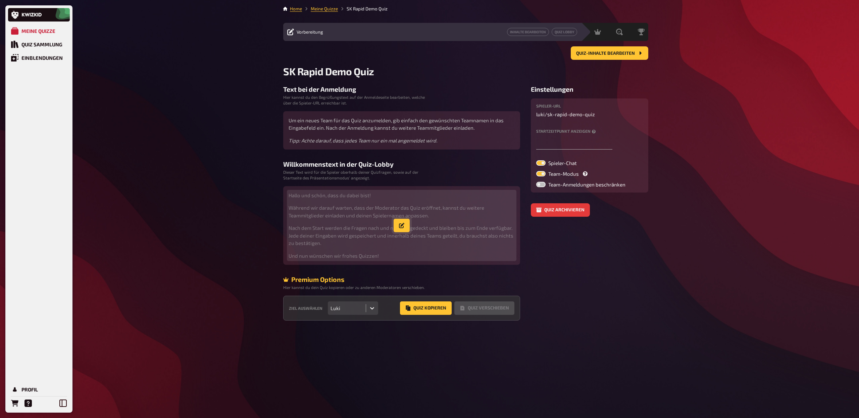
click at [400, 229] on button "button" at bounding box center [402, 225] width 16 height 13
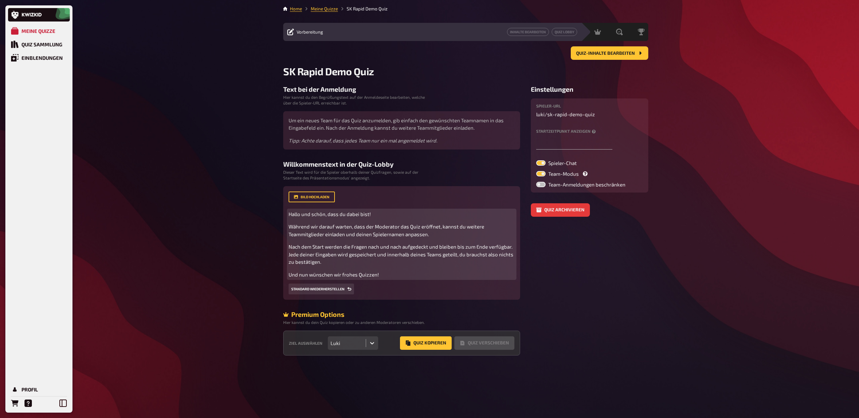
click at [390, 229] on p "Und nun wünschen wir frohes Quizzen!" at bounding box center [402, 275] width 226 height 8
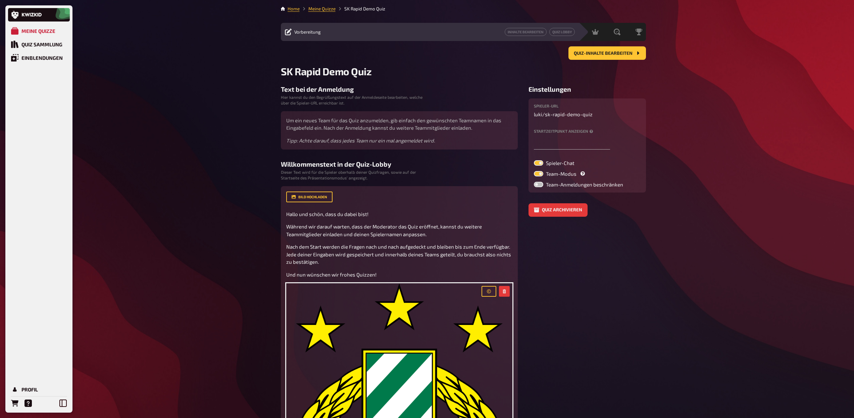
click at [451, 145] on div "Um ein neues Team für das Quiz anzumelden, gib einfach den gewünschten Teamname…" at bounding box center [399, 130] width 237 height 39
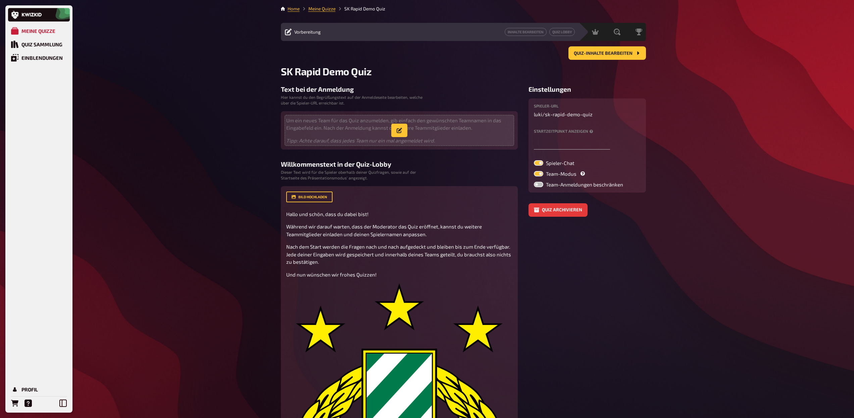
click at [446, 141] on p "Tipp: Achte darauf, dass jedes Team nur ein mal angemeldet wird." at bounding box center [399, 141] width 226 height 8
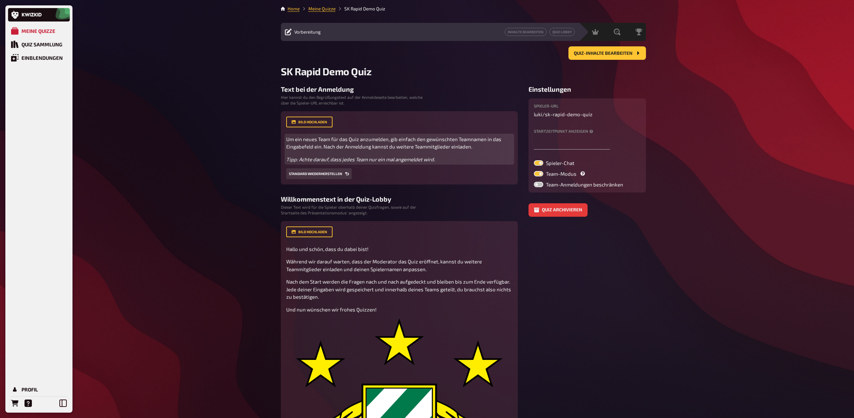
click at [449, 161] on p "Tipp: Achte darauf, dass jedes Team nur ein mal angemeldet wird." at bounding box center [399, 159] width 226 height 8
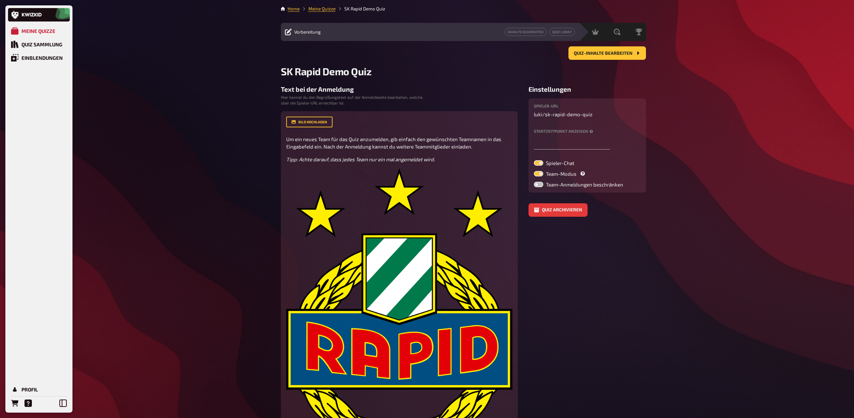
click at [460, 57] on div "Quiz-Inhalte bearbeiten" at bounding box center [463, 52] width 365 height 13
click at [471, 74] on h2 "SK Rapid Demo Quiz" at bounding box center [463, 71] width 365 height 12
click at [471, 33] on button "Quiz Lobby" at bounding box center [563, 32] width 26 height 8
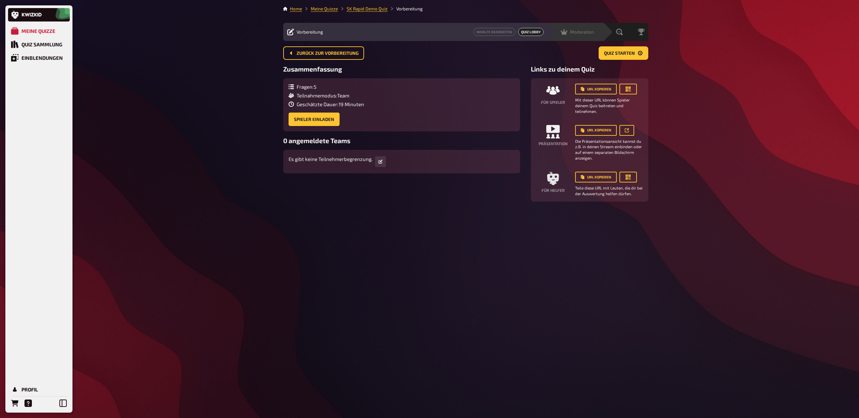
click at [471, 36] on div "Moderation undefined" at bounding box center [575, 32] width 55 height 18
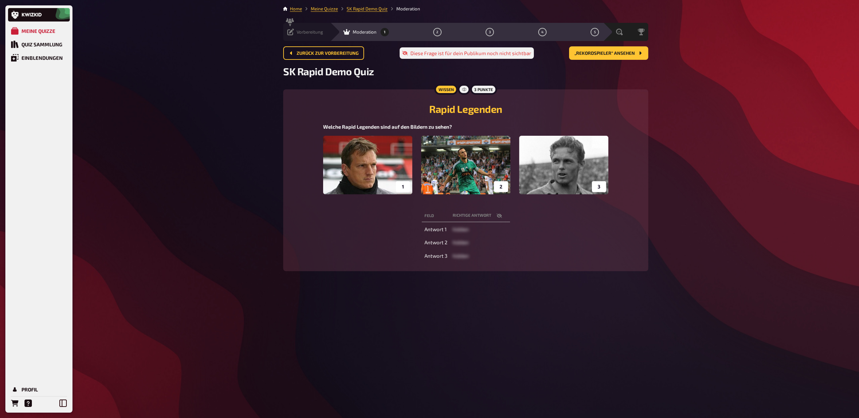
click at [314, 32] on span "Vorbereitung" at bounding box center [310, 31] width 27 height 5
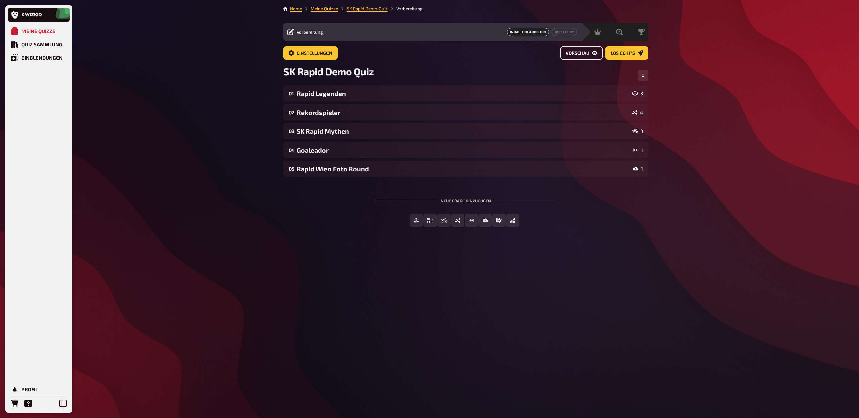
click at [471, 56] on button "Vorschau" at bounding box center [582, 52] width 42 height 13
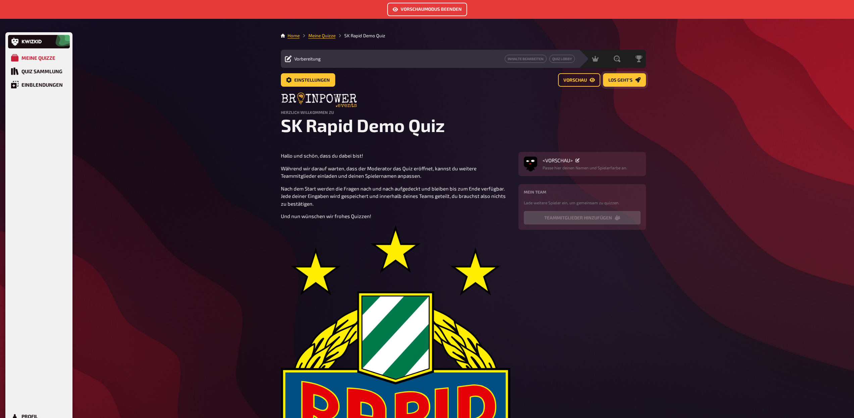
click at [471, 79] on span "Los geht's" at bounding box center [621, 80] width 24 height 5
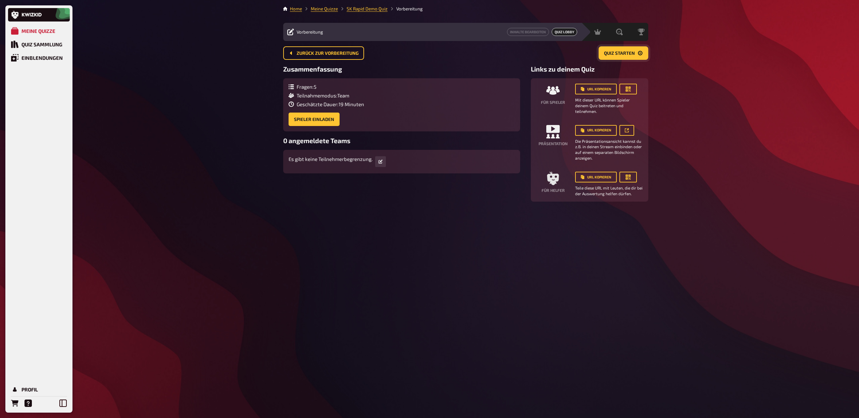
click at [471, 55] on span "Quiz starten" at bounding box center [619, 53] width 31 height 5
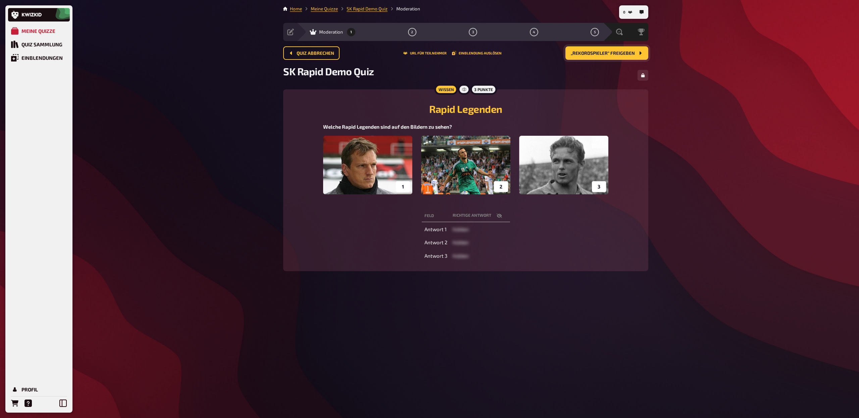
click at [471, 53] on span "„Rekordspieler“ freigeben" at bounding box center [603, 53] width 64 height 5
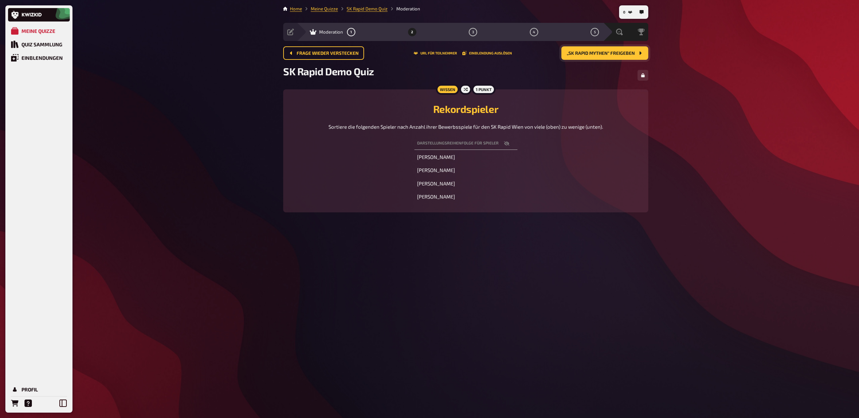
click at [471, 53] on span "„SK Rapid Mythen“ freigeben" at bounding box center [601, 53] width 68 height 5
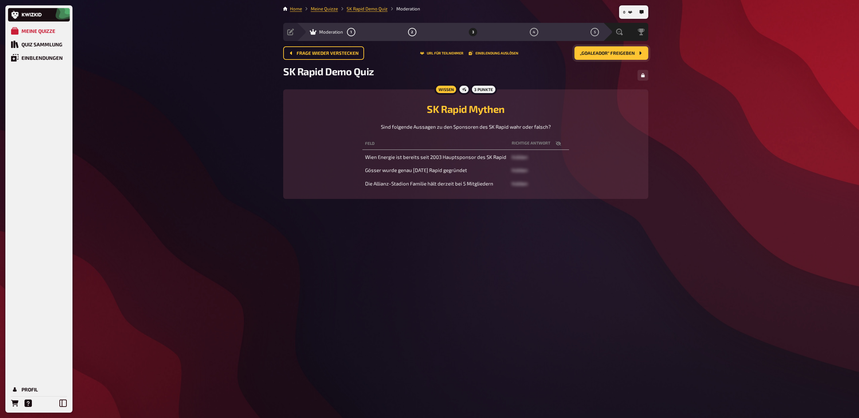
click at [471, 53] on span "„Goaleador“ freigeben" at bounding box center [607, 53] width 55 height 5
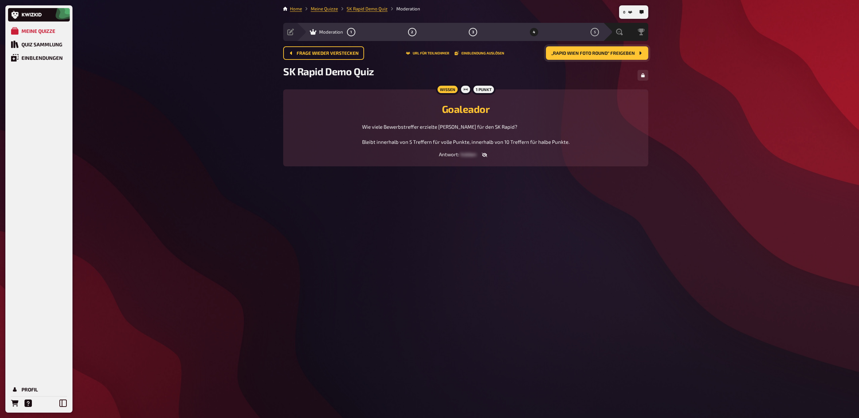
click at [471, 53] on span "„Rapid Wien Foto Round“ freigeben" at bounding box center [594, 53] width 84 height 5
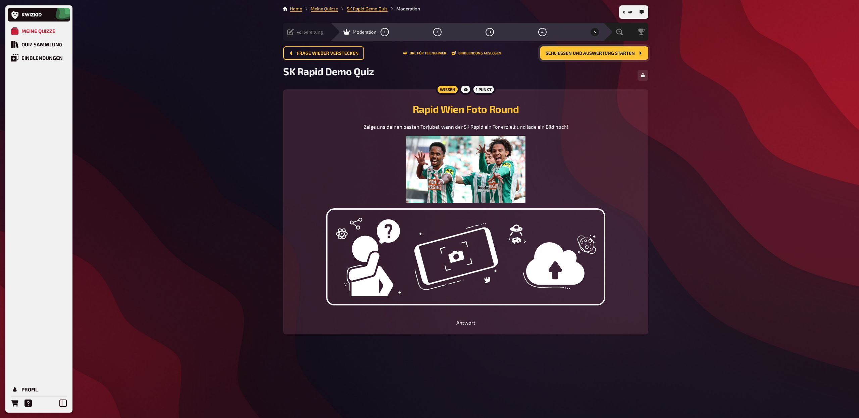
click at [298, 31] on span "Vorbereitung" at bounding box center [310, 31] width 27 height 5
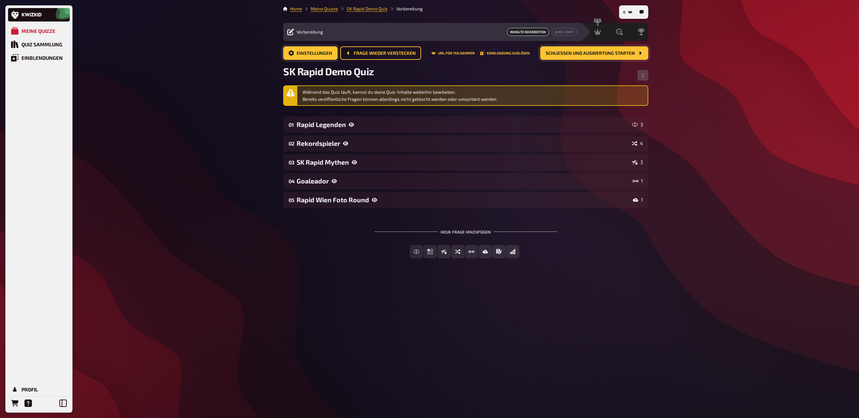
click at [310, 52] on span "Einstellungen" at bounding box center [315, 53] width 36 height 5
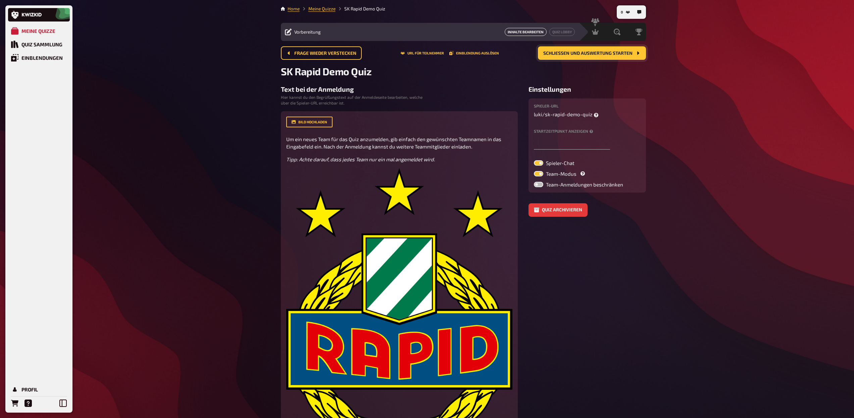
click at [471, 32] on button "Inhalte Bearbeiten" at bounding box center [526, 32] width 42 height 8
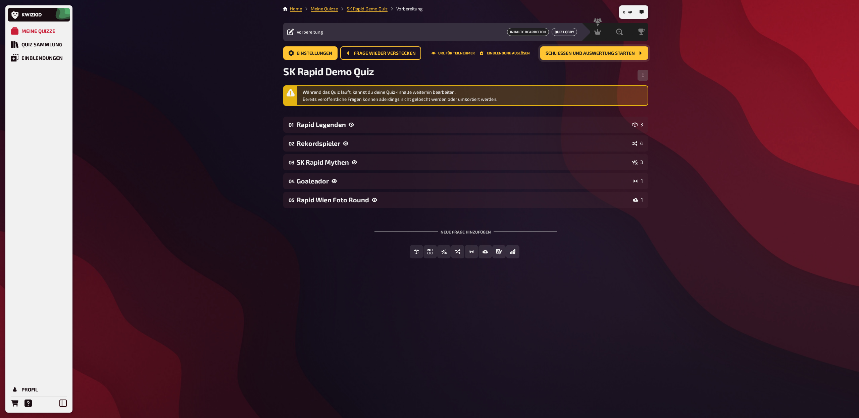
click at [471, 33] on button "Quiz Lobby" at bounding box center [565, 32] width 26 height 8
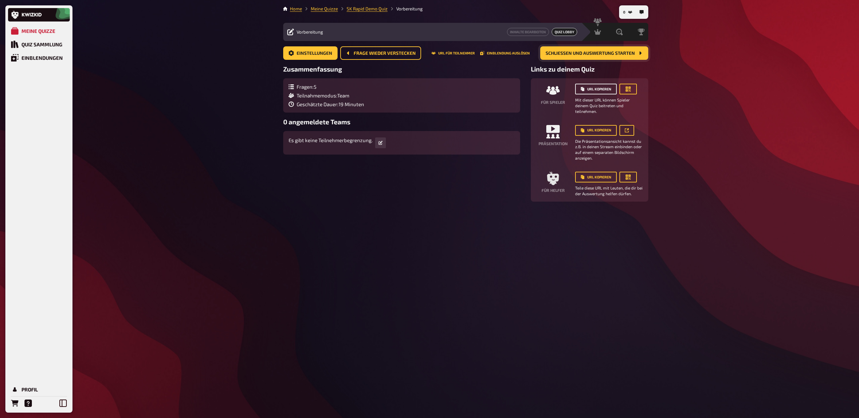
click at [471, 88] on button "URL kopieren" at bounding box center [596, 89] width 42 height 11
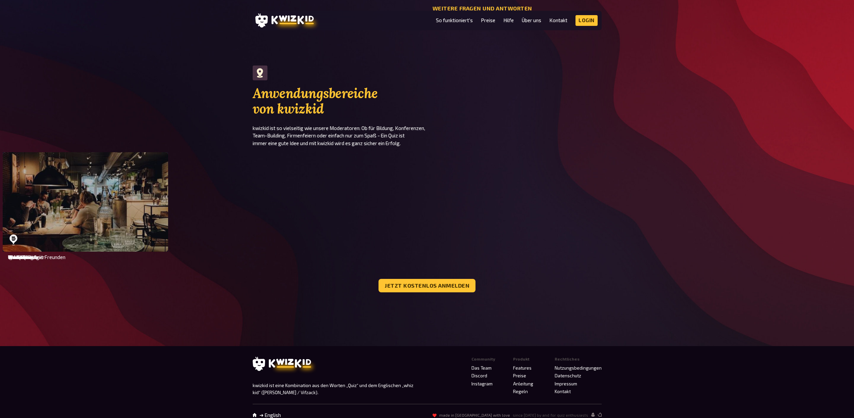
scroll to position [2275, 0]
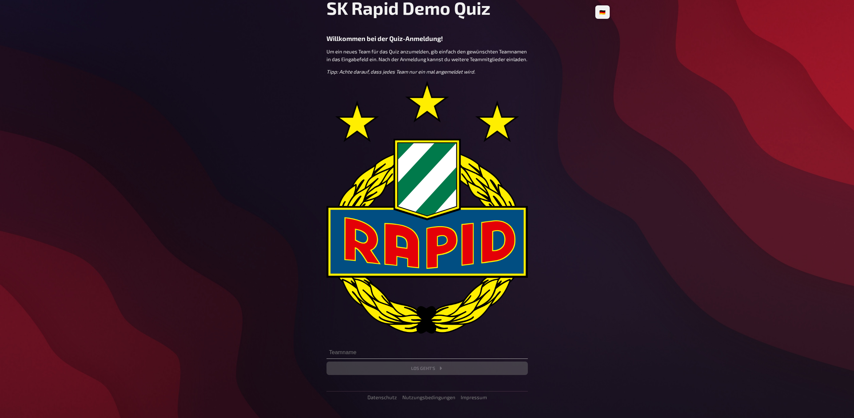
scroll to position [50, 0]
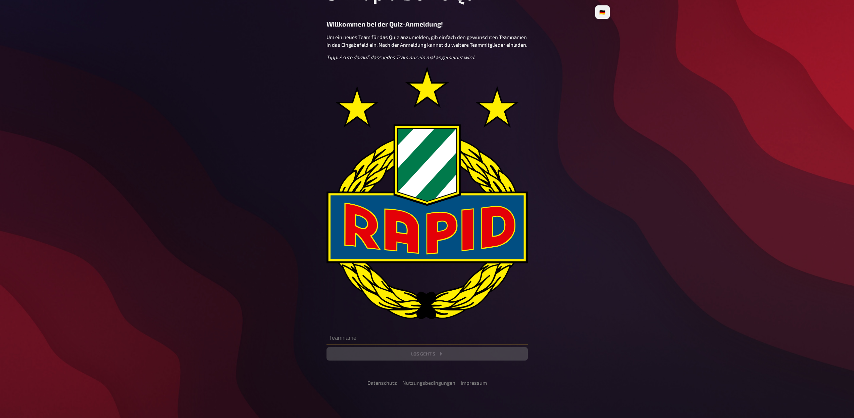
click at [379, 338] on input "text" at bounding box center [427, 337] width 201 height 13
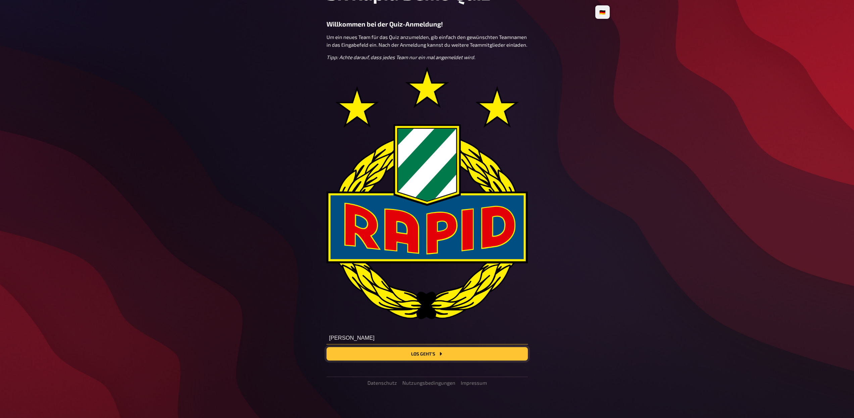
type input "[PERSON_NAME]"
click at [430, 356] on button "Los geht's" at bounding box center [427, 353] width 201 height 13
